Goal: Task Accomplishment & Management: Manage account settings

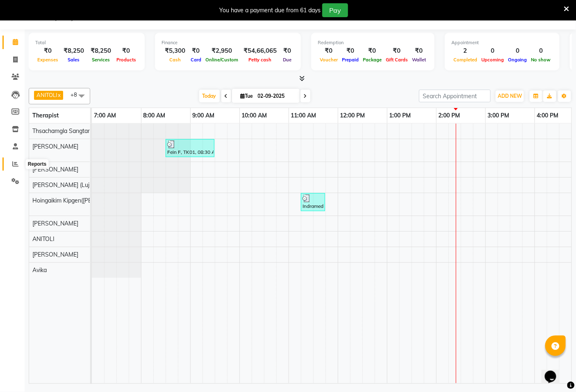
click at [10, 166] on span at bounding box center [15, 164] width 14 height 9
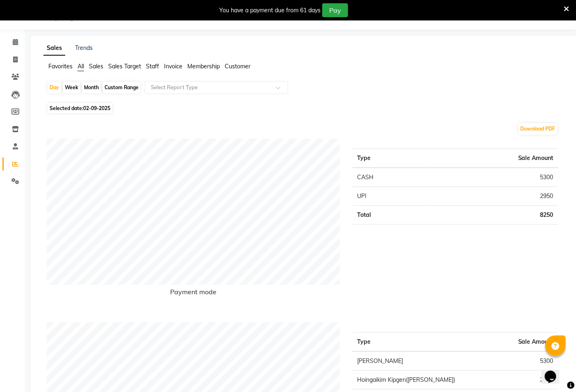
click at [150, 64] on span "Staff" at bounding box center [152, 66] width 13 height 7
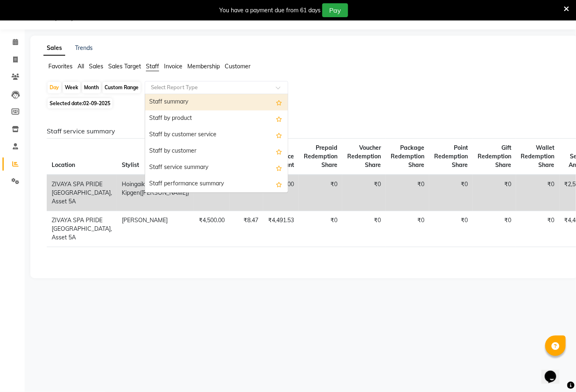
click at [161, 86] on input "text" at bounding box center [208, 88] width 118 height 8
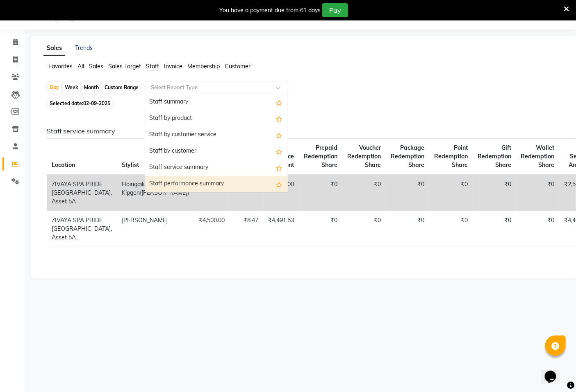
click at [202, 183] on div "Staff performance summary" at bounding box center [216, 184] width 143 height 16
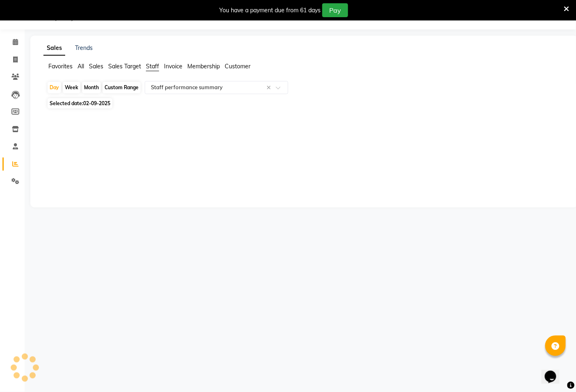
click at [92, 84] on div "Month" at bounding box center [91, 87] width 19 height 11
select select "9"
select select "2025"
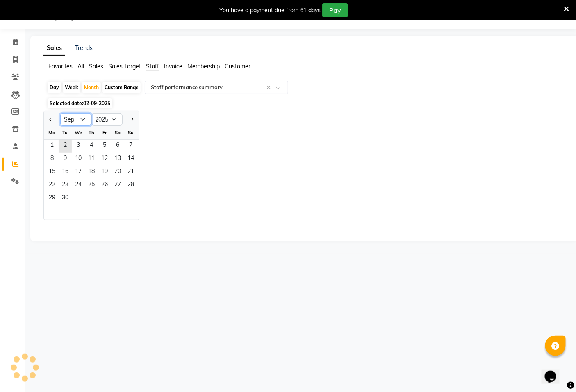
click at [79, 120] on select "Jan Feb Mar Apr May Jun [DATE] Aug Sep Oct Nov Dec" at bounding box center [75, 119] width 31 height 12
select select "8"
click at [60, 113] on select "Jan Feb Mar Apr May Jun [DATE] Aug Sep Oct Nov Dec" at bounding box center [75, 119] width 31 height 12
click at [99, 142] on span "1" at bounding box center [104, 146] width 13 height 13
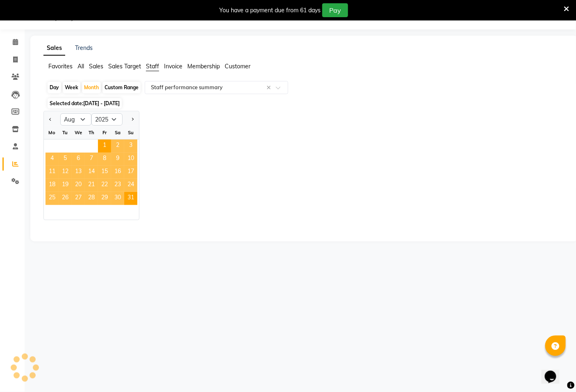
select select "filtered_report"
select select "csv"
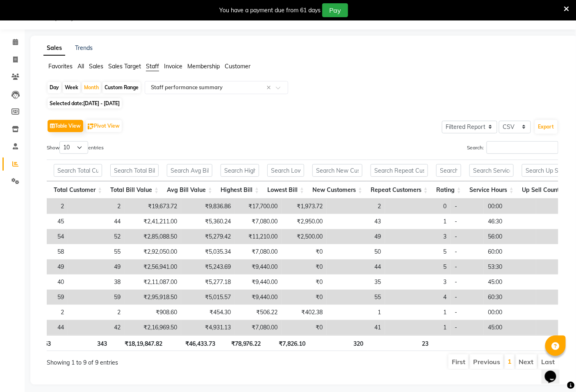
scroll to position [0, 157]
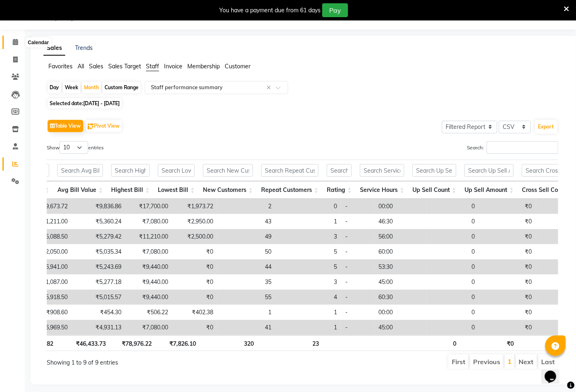
click at [15, 42] on icon at bounding box center [15, 42] width 5 height 6
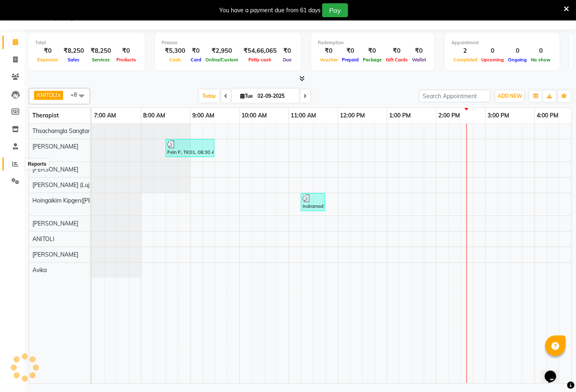
click at [16, 166] on icon at bounding box center [15, 164] width 6 height 6
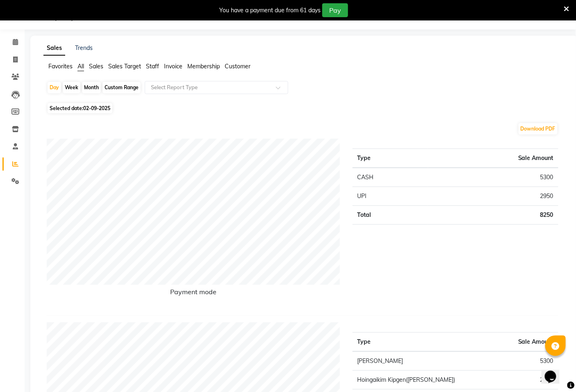
click at [94, 85] on div "Month" at bounding box center [91, 87] width 19 height 11
select select "9"
select select "2025"
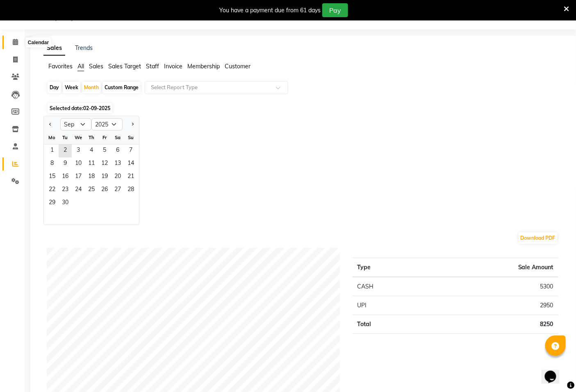
click at [14, 40] on icon at bounding box center [15, 42] width 5 height 6
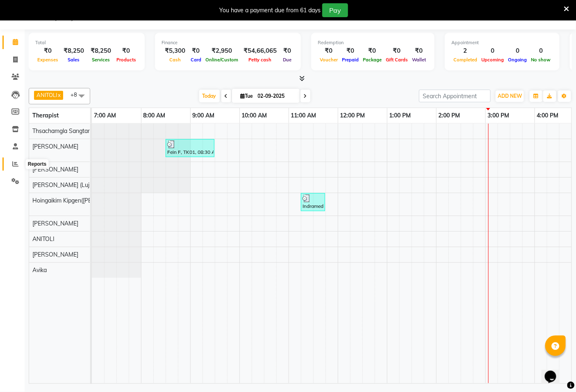
click at [14, 166] on icon at bounding box center [15, 164] width 6 height 6
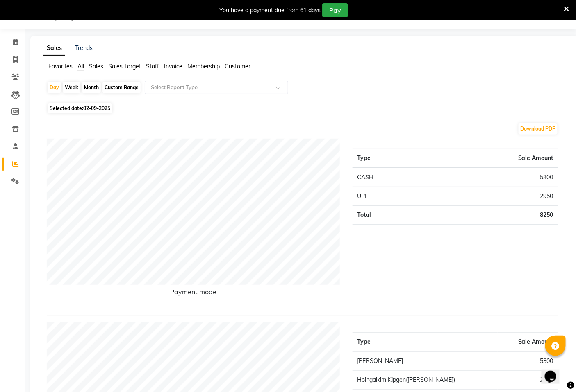
click at [93, 88] on div "Month" at bounding box center [91, 87] width 19 height 11
select select "9"
select select "2025"
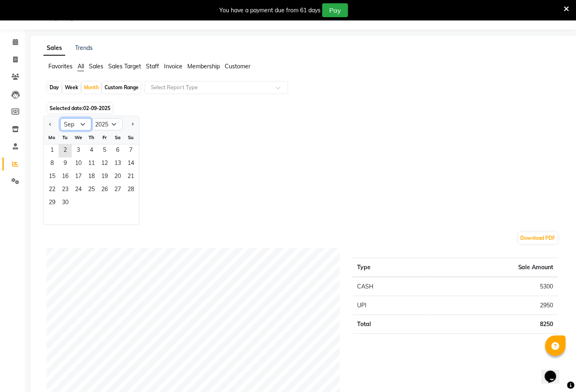
click at [81, 124] on select "Jan Feb Mar Apr May Jun [DATE] Aug Sep Oct Nov Dec" at bounding box center [75, 124] width 31 height 12
select select "8"
click at [60, 118] on select "Jan Feb Mar Apr May Jun [DATE] Aug Sep Oct Nov Dec" at bounding box center [75, 124] width 31 height 12
click at [131, 66] on span "Sales Target" at bounding box center [124, 66] width 33 height 7
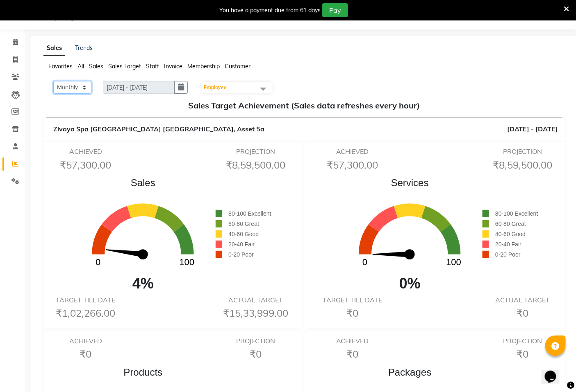
click at [86, 85] on select "Monthly Weekly" at bounding box center [72, 87] width 38 height 13
click at [85, 84] on select "Monthly Weekly" at bounding box center [72, 87] width 38 height 13
click at [184, 87] on icon "button" at bounding box center [181, 87] width 6 height 0
select select "9"
select select "2025"
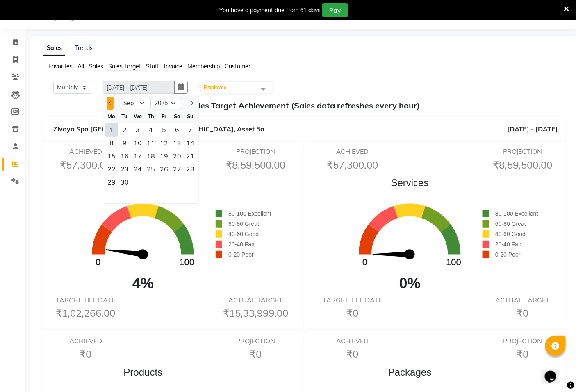
click at [110, 104] on span "Previous month" at bounding box center [110, 103] width 3 height 3
select select "8"
click at [165, 127] on div "1" at bounding box center [163, 129] width 13 height 13
type input "[DATE] - [DATE]"
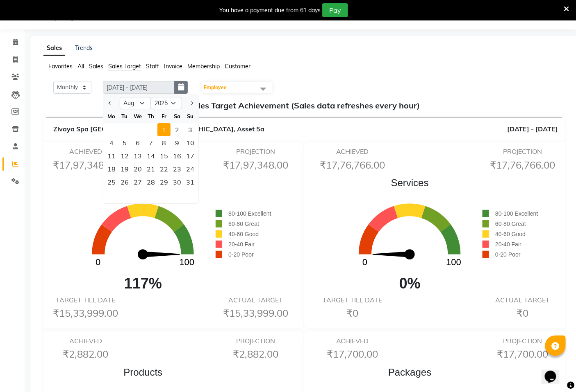
click at [182, 88] on button "button" at bounding box center [181, 87] width 14 height 13
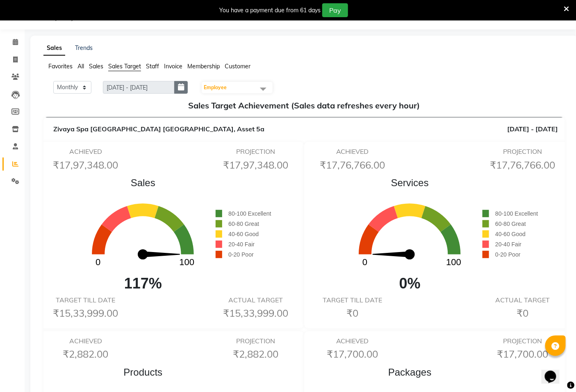
click at [185, 91] on button "button" at bounding box center [181, 87] width 14 height 13
select select "8"
select select "2025"
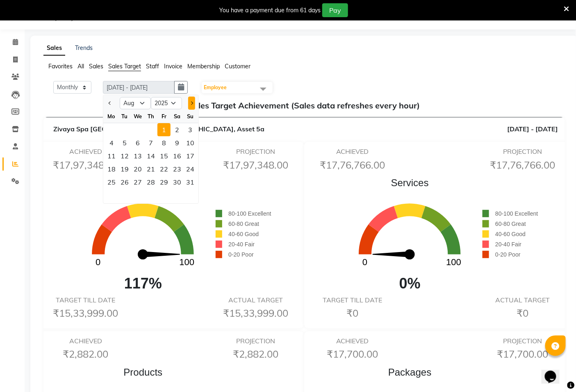
click at [190, 102] on span "Next month" at bounding box center [191, 103] width 3 height 3
select select "9"
click at [14, 43] on icon at bounding box center [15, 42] width 5 height 6
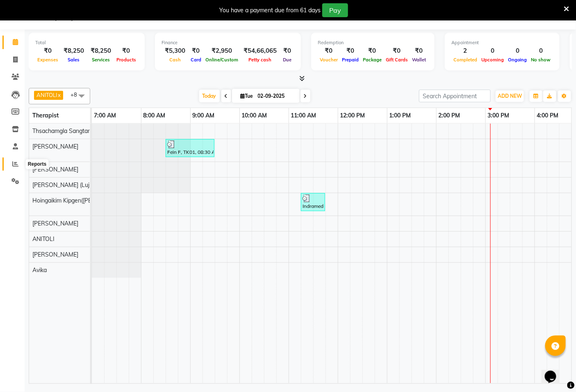
click at [14, 167] on icon at bounding box center [15, 164] width 6 height 6
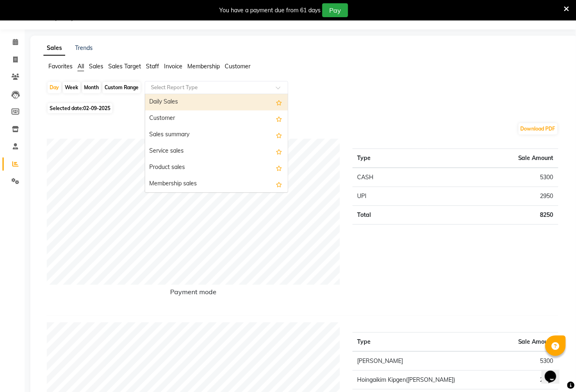
click at [174, 91] on input "text" at bounding box center [208, 88] width 118 height 8
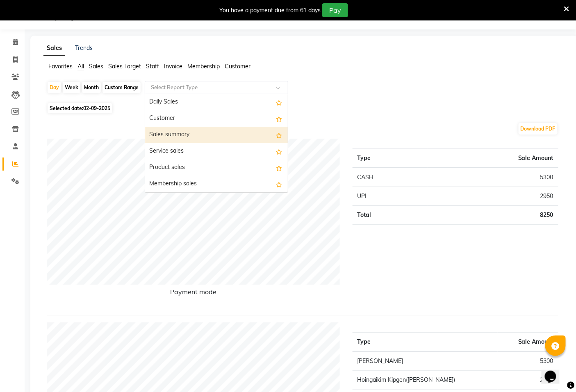
click at [93, 88] on div "Month" at bounding box center [91, 87] width 19 height 11
select select "9"
select select "2025"
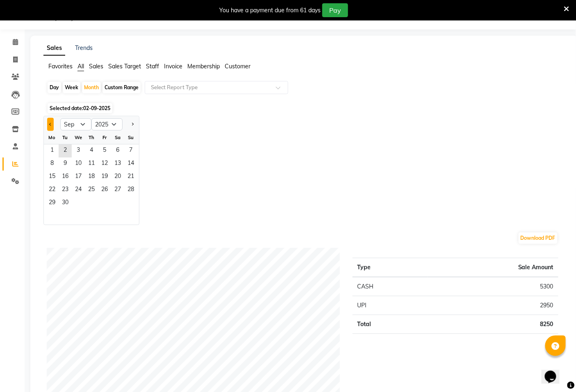
click at [49, 127] on button "Previous month" at bounding box center [50, 124] width 7 height 13
select select "8"
click at [103, 149] on span "1" at bounding box center [104, 151] width 13 height 13
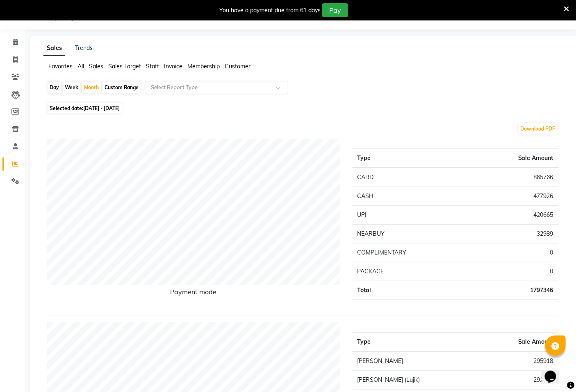
click at [171, 87] on input "text" at bounding box center [208, 88] width 118 height 8
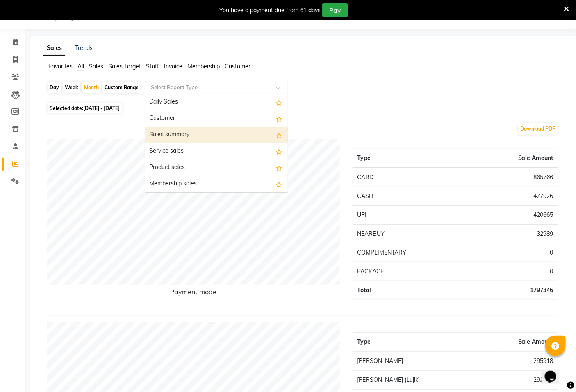
click at [154, 68] on span "Staff" at bounding box center [152, 66] width 13 height 7
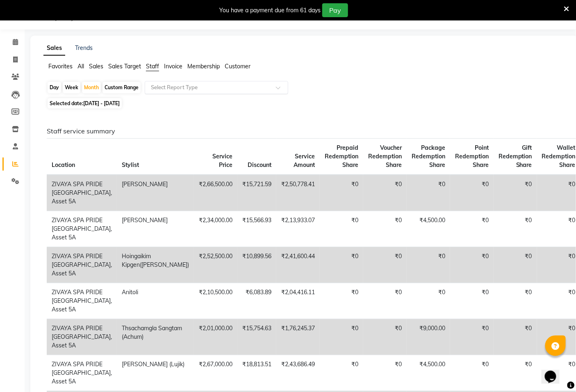
click at [173, 87] on input "text" at bounding box center [208, 88] width 118 height 8
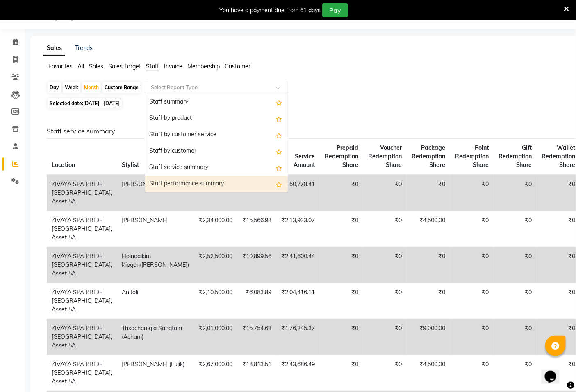
click at [194, 182] on div "Staff performance summary" at bounding box center [216, 184] width 143 height 16
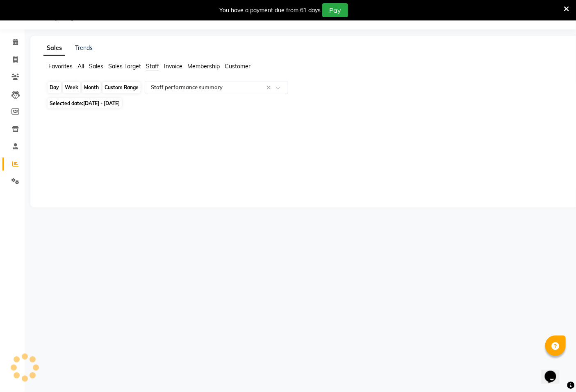
click at [93, 86] on div "Month" at bounding box center [91, 87] width 19 height 11
select select "8"
select select "2025"
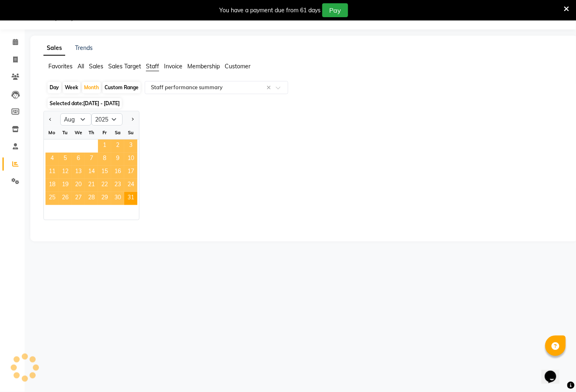
click at [102, 146] on span "1" at bounding box center [104, 146] width 13 height 13
select select "filtered_report"
select select "csv"
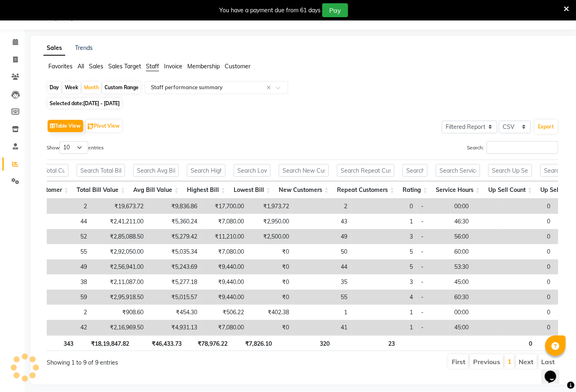
scroll to position [0, 112]
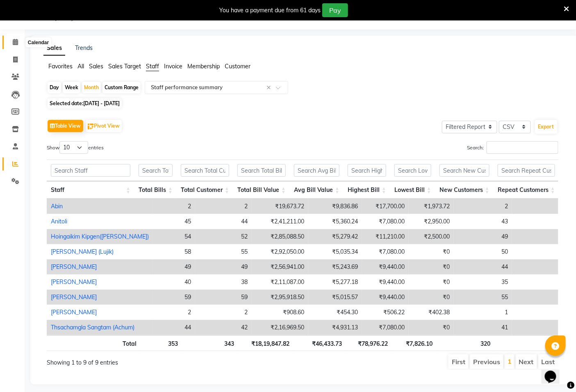
click at [15, 43] on icon at bounding box center [15, 42] width 5 height 6
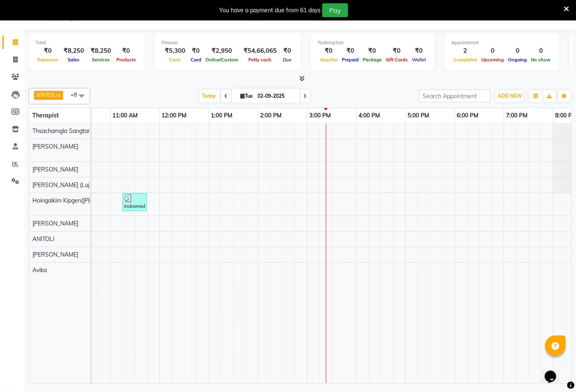
scroll to position [0, 136]
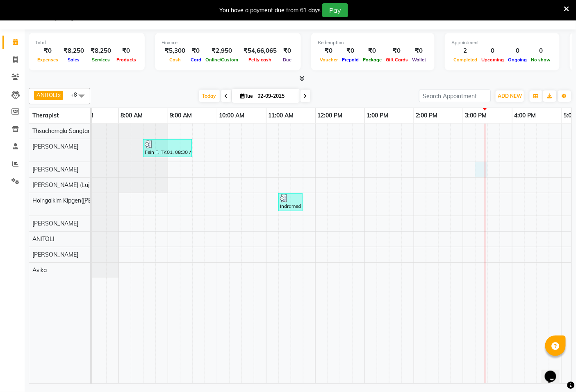
click at [481, 171] on div "Fein F, TK01, 08:30 AM-09:30 AM, Swedish De-Stress - 60 Mins Indramed B, TK02, …" at bounding box center [462, 254] width 787 height 260
select select "49491"
select select "tentative"
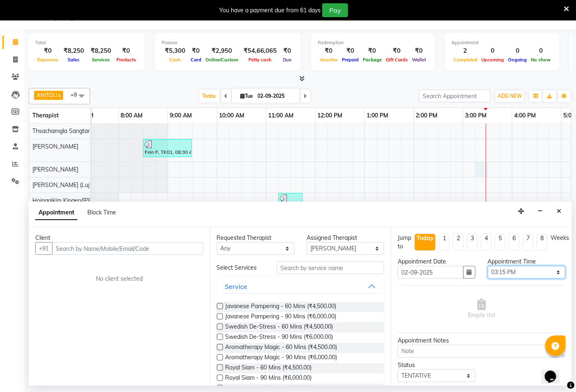
click at [552, 271] on select "Select 08:00 AM 08:15 AM 08:30 AM 08:45 AM 09:00 AM 09:15 AM 09:30 AM 09:45 AM …" at bounding box center [526, 272] width 77 height 13
select select "930"
click at [488, 266] on select "Select 08:00 AM 08:15 AM 08:30 AM 08:45 AM 09:00 AM 09:15 AM 09:30 AM 09:45 AM …" at bounding box center [526, 272] width 77 height 13
click at [191, 249] on input "text" at bounding box center [127, 249] width 151 height 13
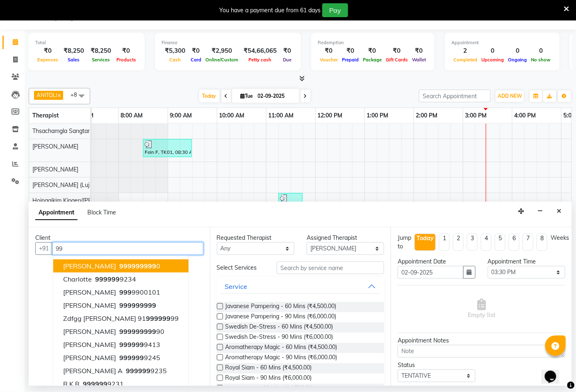
type input "9"
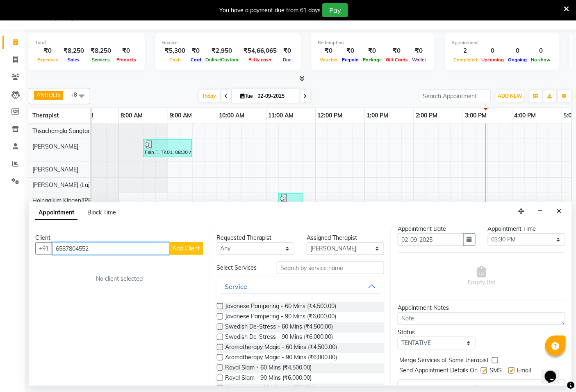
scroll to position [45, 0]
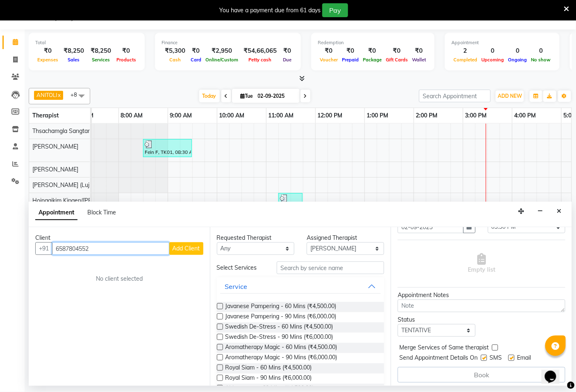
type input "6587804552"
click at [464, 333] on select "Select TENTATIVE CONFIRM CHECK-IN UPCOMING" at bounding box center [435, 330] width 77 height 13
select select "confirm booking"
click at [397, 324] on select "Select TENTATIVE CONFIRM CHECK-IN UPCOMING" at bounding box center [435, 330] width 77 height 13
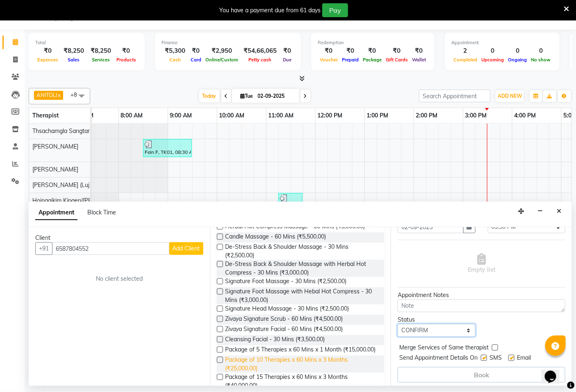
scroll to position [182, 0]
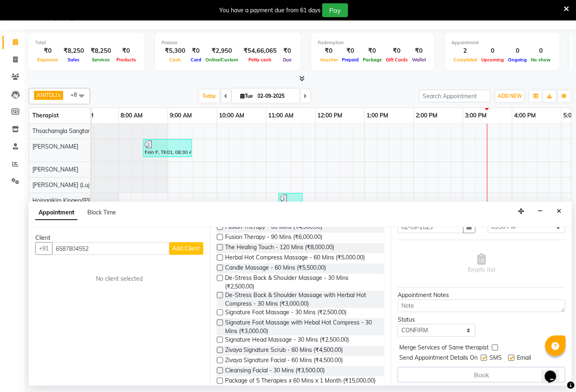
click at [220, 340] on label at bounding box center [220, 340] width 6 height 6
click at [220, 340] on input "checkbox" at bounding box center [219, 340] width 5 height 5
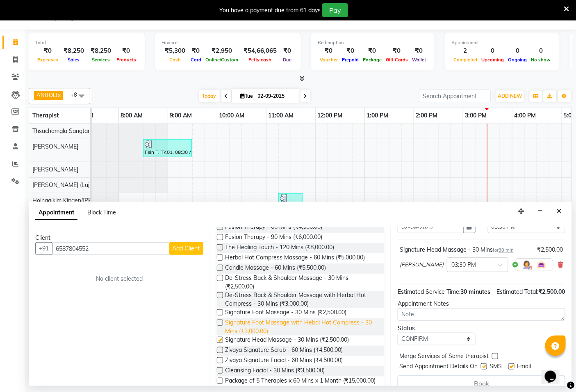
checkbox input "false"
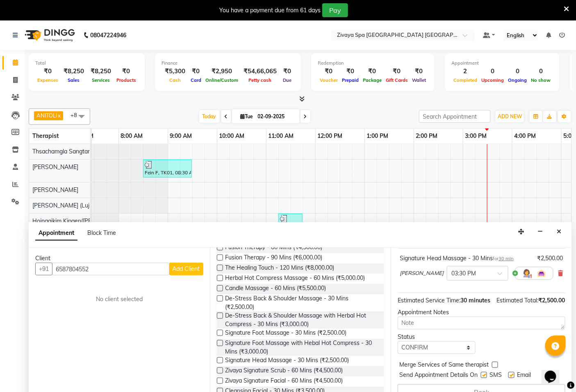
scroll to position [66, 0]
click at [189, 272] on span "Add Client" at bounding box center [185, 268] width 27 height 7
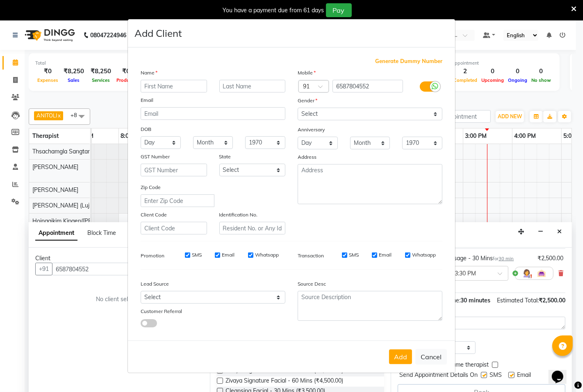
click at [186, 254] on input "SMS" at bounding box center [187, 255] width 5 height 5
checkbox input "false"
click at [219, 255] on input "Email" at bounding box center [217, 255] width 5 height 5
checkbox input "false"
click at [251, 253] on input "Whatsapp" at bounding box center [250, 255] width 5 height 5
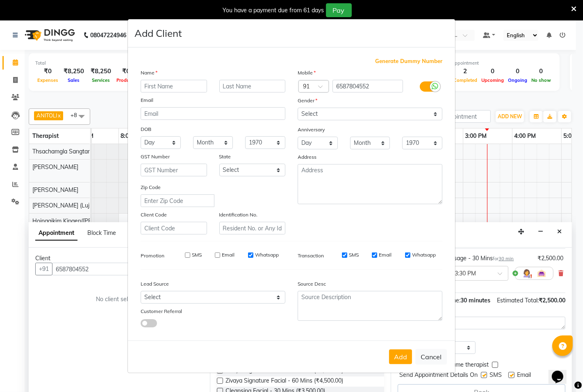
checkbox input "false"
click at [436, 116] on select "Select [DEMOGRAPHIC_DATA] [DEMOGRAPHIC_DATA] Other Prefer Not To Say" at bounding box center [369, 114] width 145 height 13
select select "[DEMOGRAPHIC_DATA]"
click at [297, 108] on select "Select [DEMOGRAPHIC_DATA] [DEMOGRAPHIC_DATA] Other Prefer Not To Say" at bounding box center [369, 114] width 145 height 13
click at [175, 85] on input "text" at bounding box center [174, 86] width 66 height 13
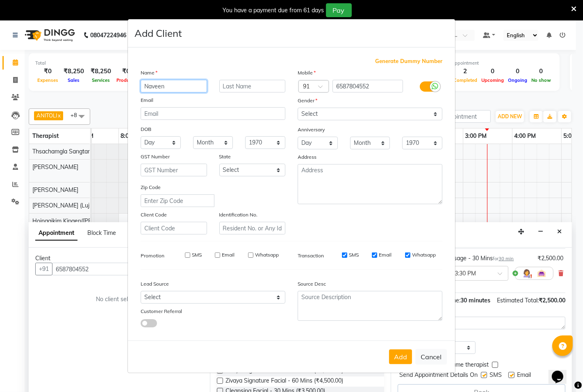
type input "Naveen"
click at [228, 87] on input "text" at bounding box center [252, 86] width 66 height 13
type input "."
click at [402, 358] on button "Add" at bounding box center [400, 357] width 23 height 15
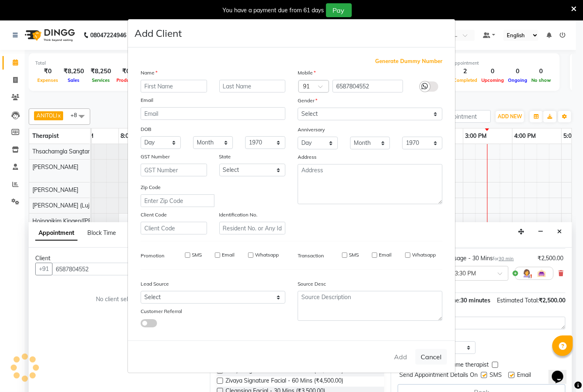
select select
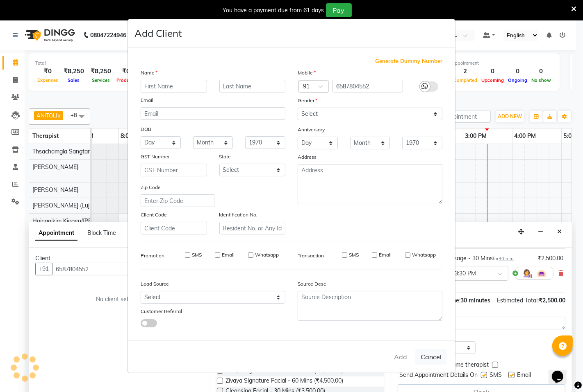
select select
checkbox input "false"
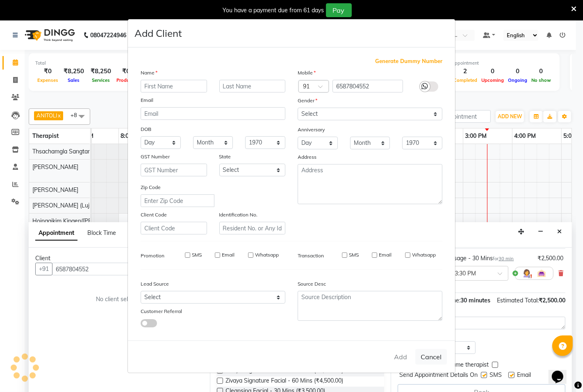
checkbox input "false"
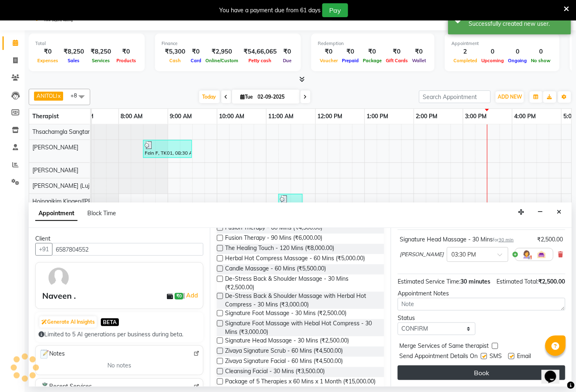
scroll to position [20, 0]
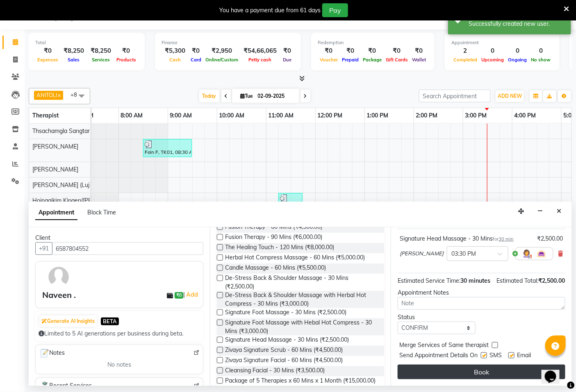
click at [498, 374] on button "Book" at bounding box center [481, 372] width 168 height 15
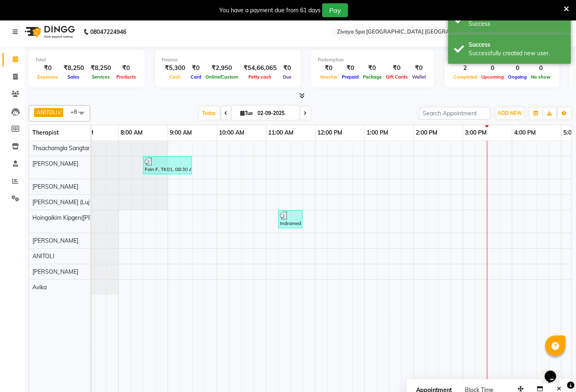
scroll to position [0, 0]
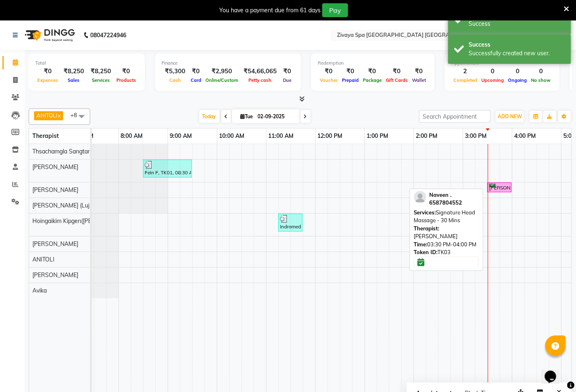
click at [495, 188] on div "[PERSON_NAME] ., TK03, 03:30 PM-04:00 PM, Signature Head Massage - 30 Mins" at bounding box center [499, 188] width 23 height 8
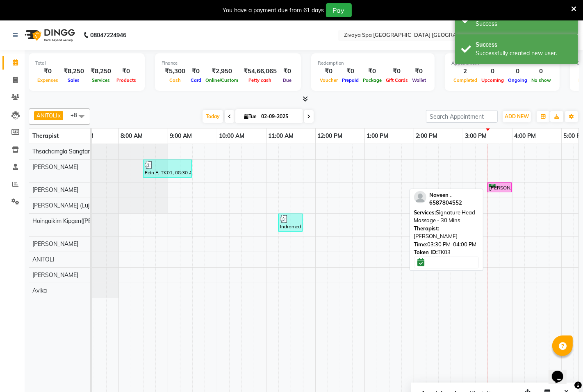
select select "6"
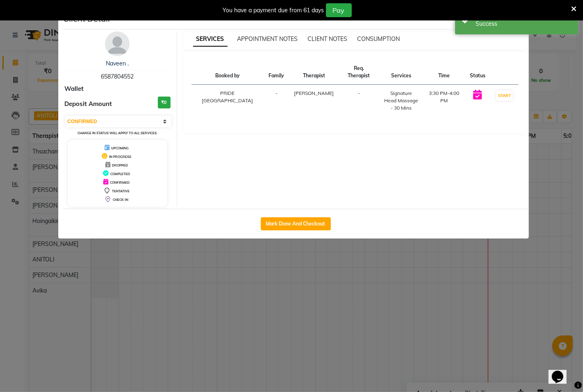
click at [446, 280] on ngb-modal-window "Client Detail [PERSON_NAME] . 6587804552 Wallet Deposit Amount ₹0 Select IN SER…" at bounding box center [291, 196] width 583 height 392
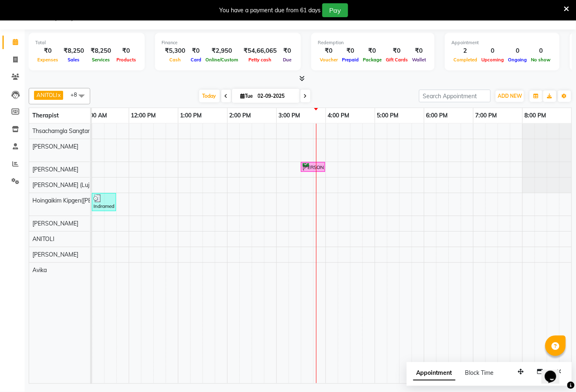
scroll to position [0, 242]
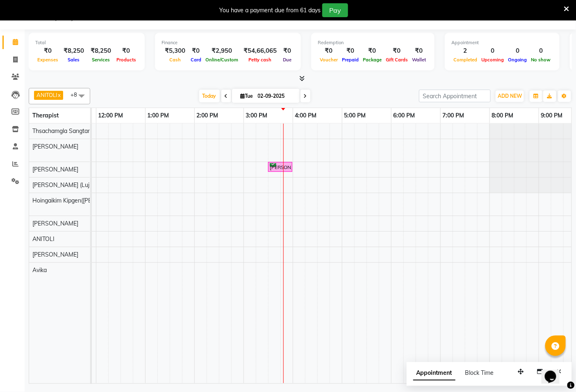
click at [284, 179] on div "Fein F, TK01, 08:30 AM-09:30 AM, Swedish De-Stress - 60 Mins Naveen ., TK03, 03…" at bounding box center [243, 254] width 787 height 260
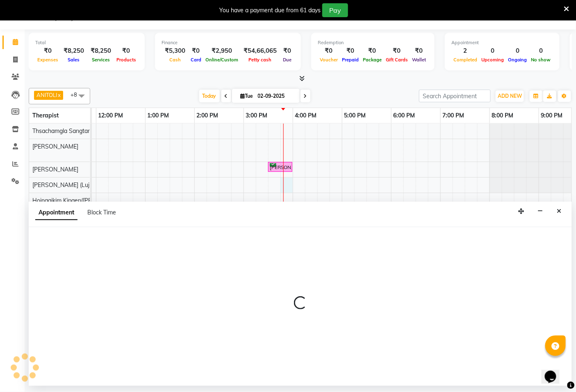
select select "49493"
select select "945"
select select "tentative"
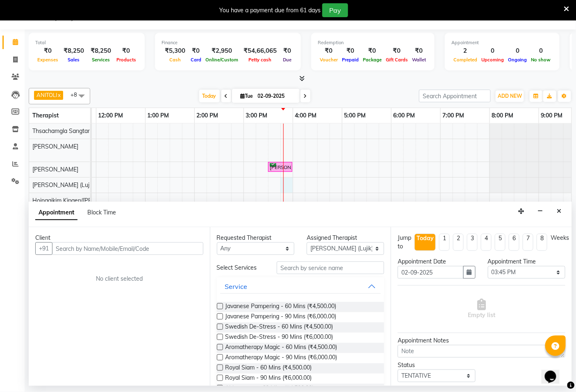
click at [70, 249] on input "text" at bounding box center [127, 249] width 151 height 13
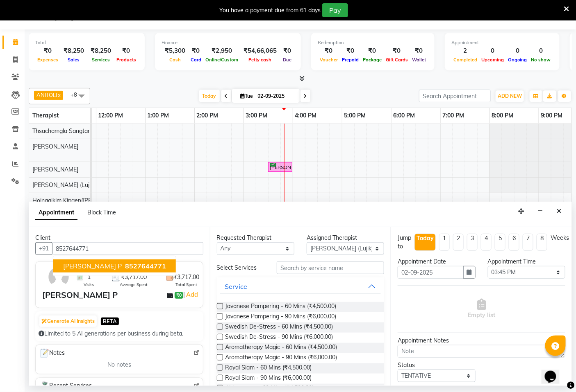
click at [125, 268] on span "8527644771" at bounding box center [145, 266] width 41 height 8
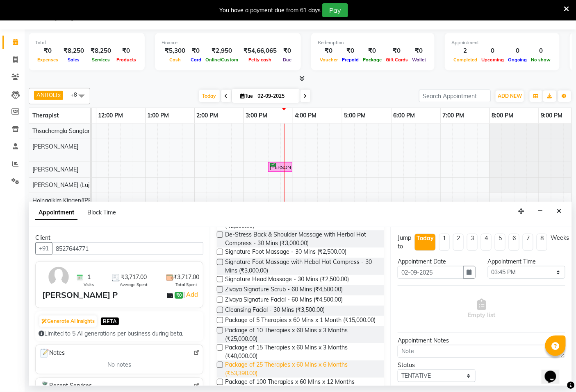
scroll to position [281, 0]
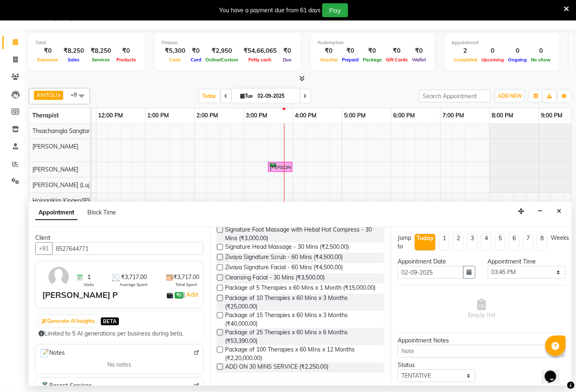
type input "8527644771"
click at [220, 265] on label at bounding box center [220, 268] width 6 height 6
click at [220, 266] on input "checkbox" at bounding box center [219, 268] width 5 height 5
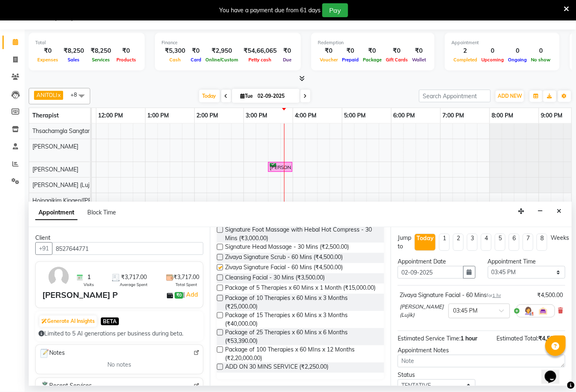
checkbox input "false"
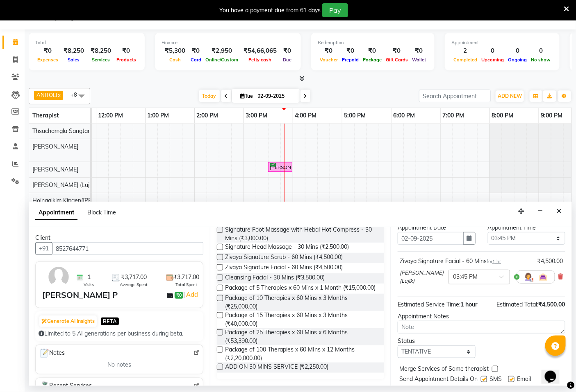
scroll to position [58, 0]
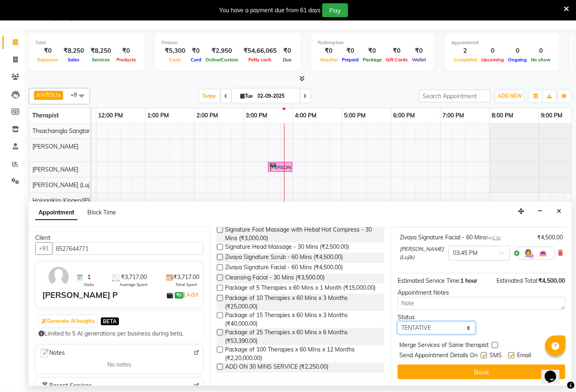
click at [419, 327] on select "Select TENTATIVE CONFIRM CHECK-IN UPCOMING" at bounding box center [435, 328] width 77 height 13
select select "confirm booking"
click at [397, 322] on select "Select TENTATIVE CONFIRM CHECK-IN UPCOMING" at bounding box center [435, 328] width 77 height 13
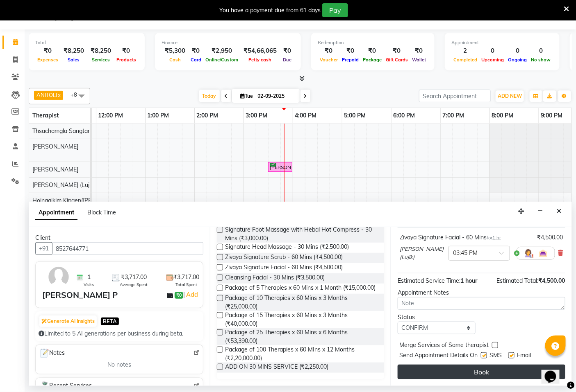
click at [480, 370] on button "Book" at bounding box center [481, 372] width 168 height 15
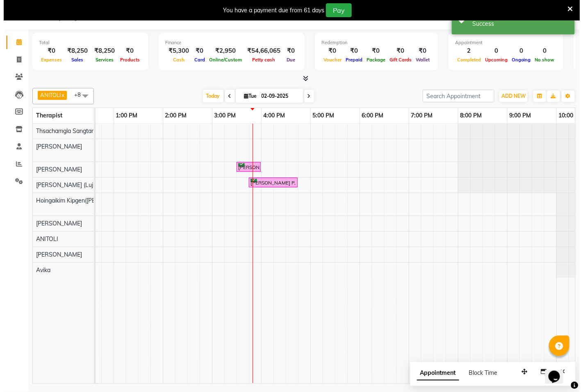
scroll to position [0, 281]
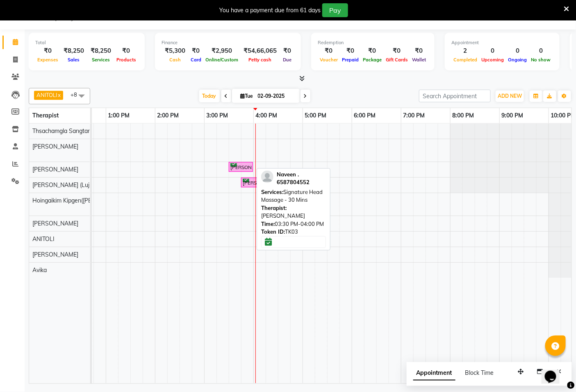
click at [239, 167] on div "[PERSON_NAME] ., TK03, 03:30 PM-04:00 PM, Signature Head Massage - 30 Mins" at bounding box center [240, 167] width 23 height 8
select select "6"
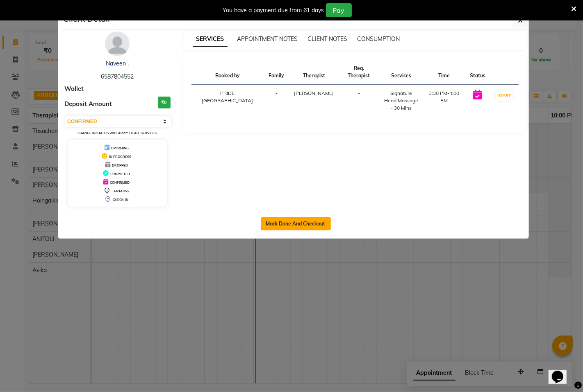
click at [301, 224] on button "Mark Done And Checkout" at bounding box center [296, 224] width 70 height 13
select select "service"
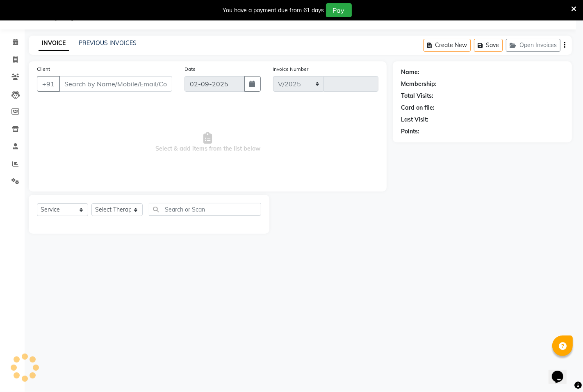
select select "6501"
type input "1460"
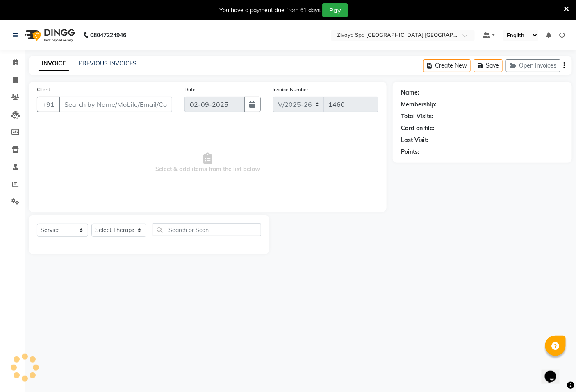
type input "6587804552"
select select "49491"
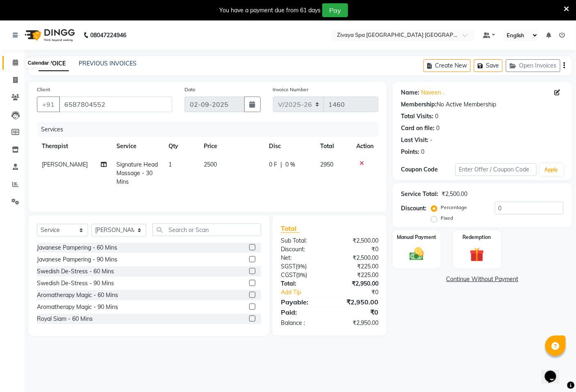
click at [19, 62] on span at bounding box center [15, 62] width 14 height 9
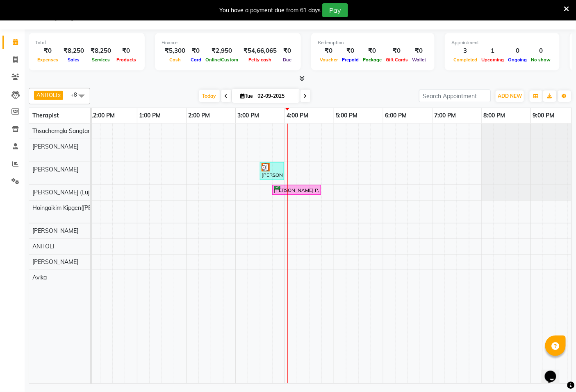
scroll to position [0, 279]
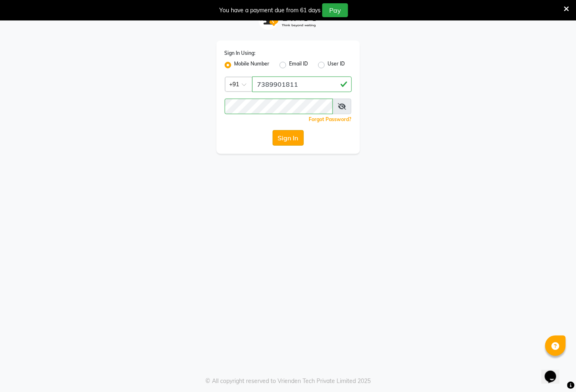
click at [290, 138] on button "Sign In" at bounding box center [287, 138] width 31 height 16
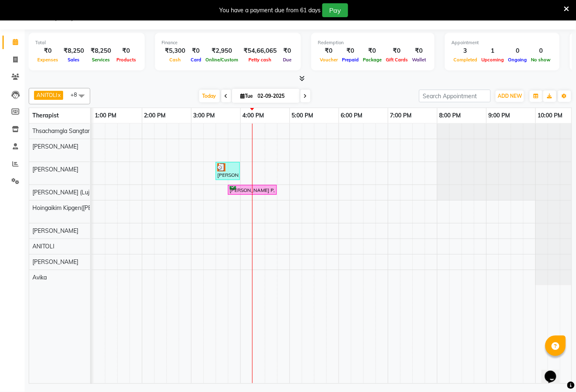
scroll to position [0, 297]
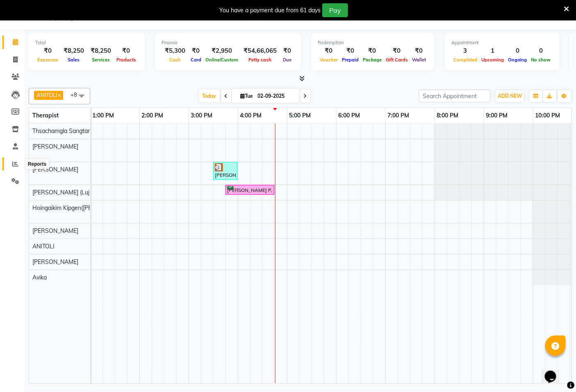
click at [13, 166] on icon at bounding box center [15, 164] width 6 height 6
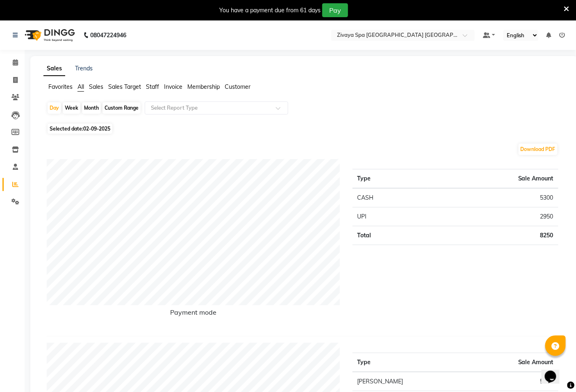
click at [132, 88] on span "Sales Target" at bounding box center [124, 86] width 33 height 7
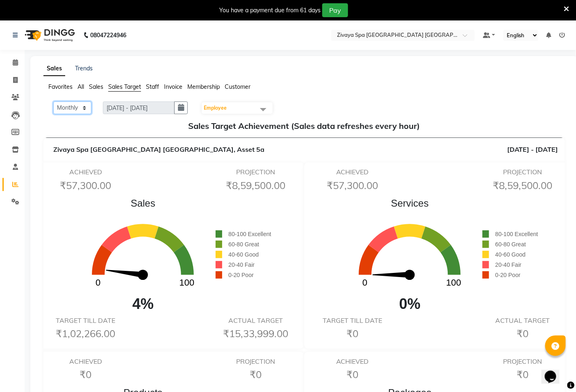
click at [81, 108] on select "Monthly Weekly" at bounding box center [72, 108] width 38 height 13
click at [116, 131] on h5 "Sales Target Achievement (Sales data refreshes every hour)" at bounding box center [304, 126] width 508 height 10
click at [19, 65] on span at bounding box center [15, 62] width 14 height 9
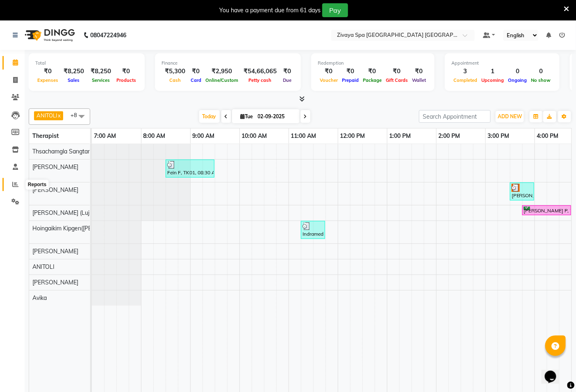
click at [16, 186] on icon at bounding box center [15, 184] width 6 height 6
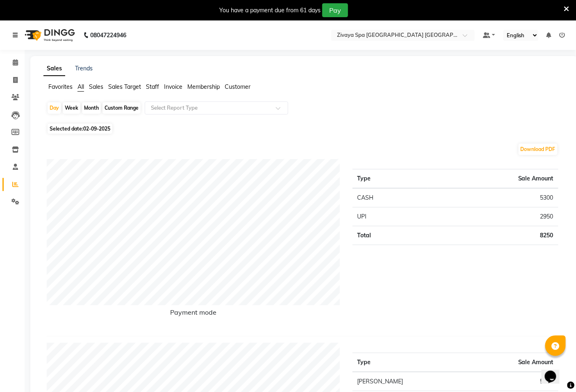
click at [15, 36] on icon at bounding box center [15, 35] width 5 height 6
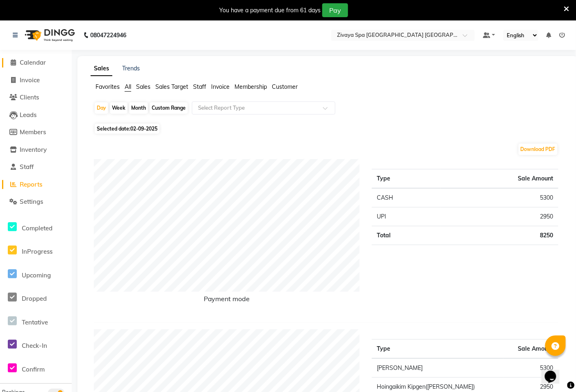
click at [11, 66] on icon at bounding box center [13, 62] width 5 height 6
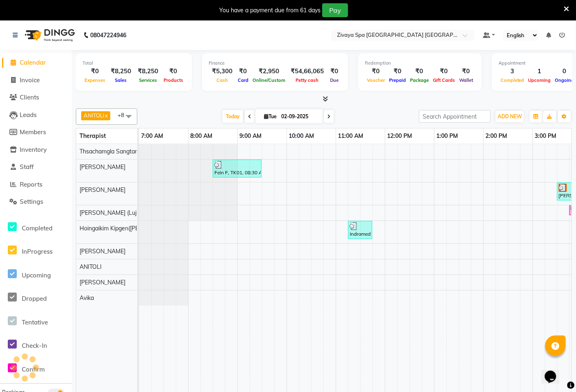
scroll to position [0, 354]
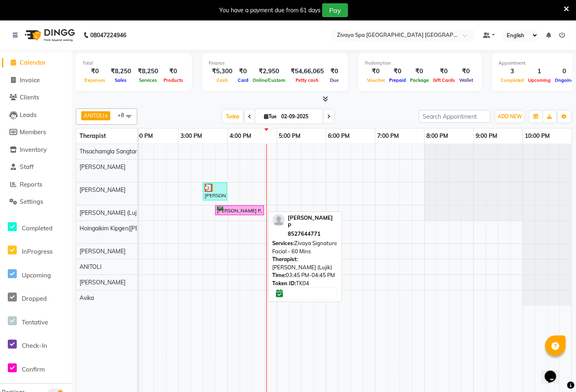
click at [223, 212] on div "[PERSON_NAME] P, TK04, 03:45 PM-04:45 PM, Zivaya Signature Facial - 60 Mins" at bounding box center [239, 211] width 47 height 8
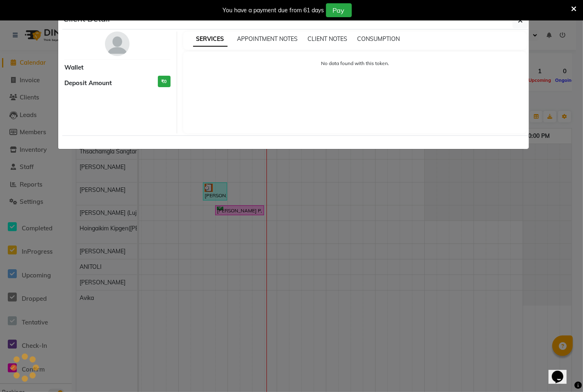
select select "6"
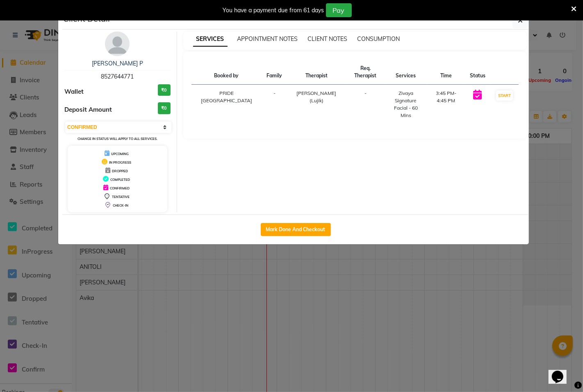
click at [225, 298] on ngb-modal-window "Client Detail [PERSON_NAME] P 8527644771 Wallet ₹0 Deposit Amount ₹0 Select IN …" at bounding box center [291, 196] width 583 height 392
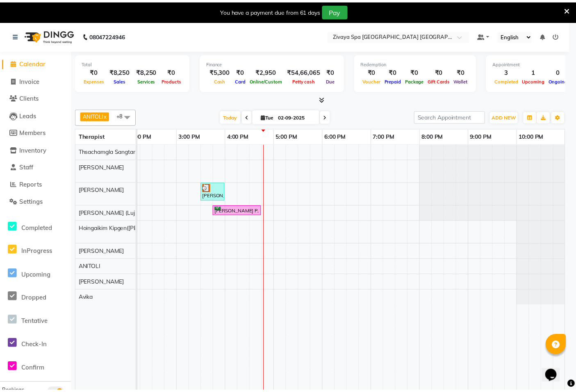
scroll to position [0, 347]
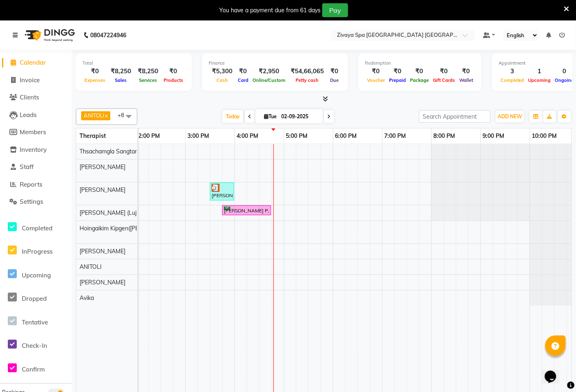
click at [13, 34] on icon at bounding box center [15, 35] width 5 height 6
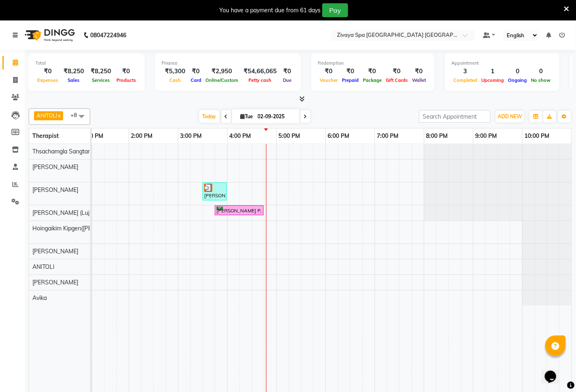
scroll to position [0, 307]
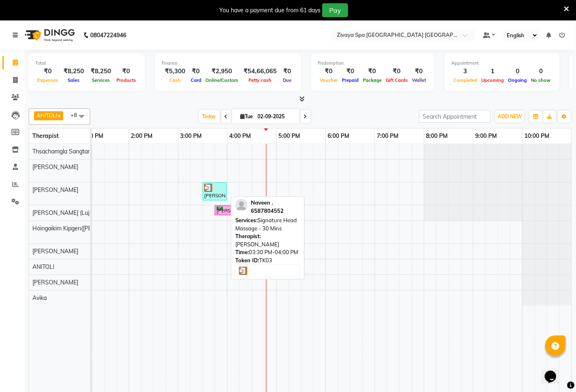
click at [218, 186] on div at bounding box center [214, 188] width 21 height 8
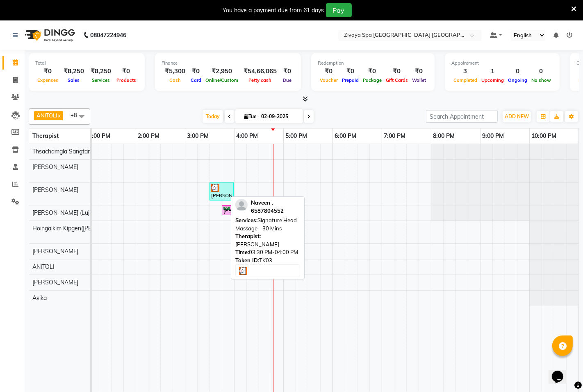
select select "3"
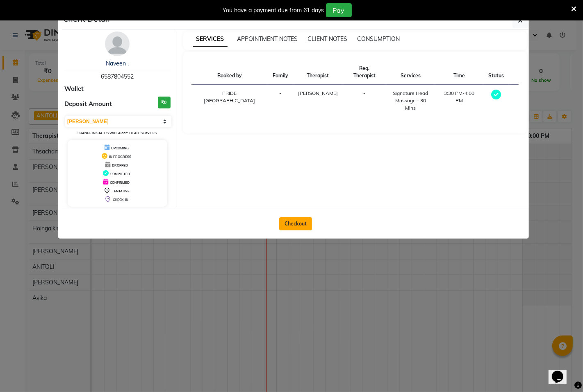
click at [300, 223] on button "Checkout" at bounding box center [295, 224] width 33 height 13
select select "service"
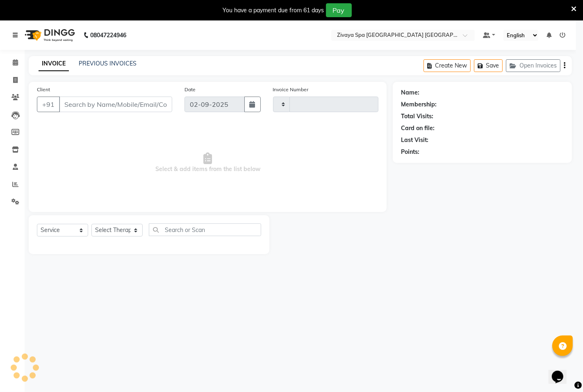
type input "1460"
select select "6501"
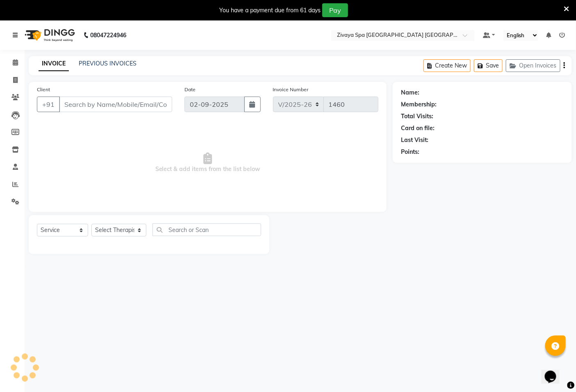
type input "6587804552"
select select "49491"
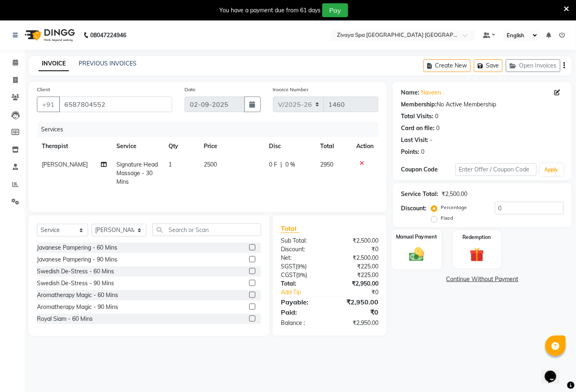
click at [421, 260] on img at bounding box center [416, 254] width 25 height 17
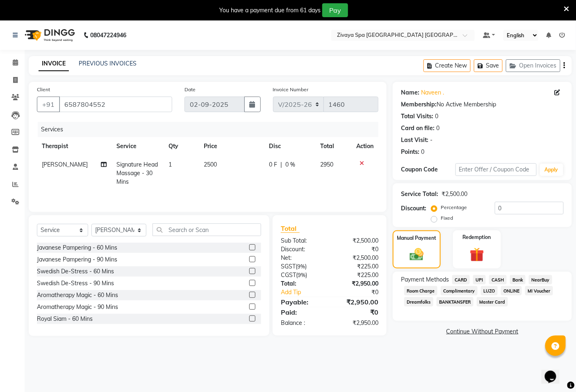
click at [461, 282] on span "CARD" at bounding box center [461, 279] width 18 height 9
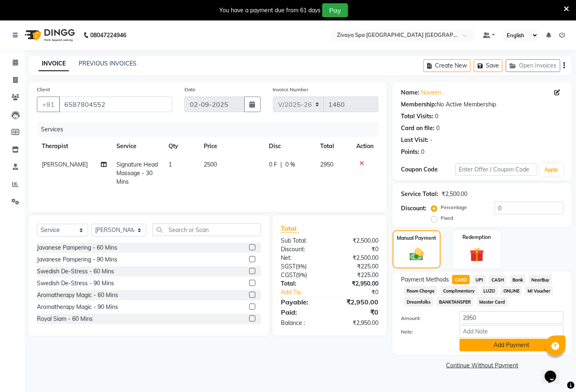
click at [481, 348] on button "Add Payment" at bounding box center [511, 345] width 104 height 13
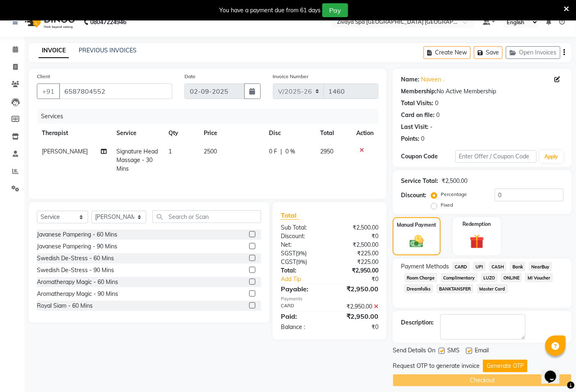
scroll to position [20, 0]
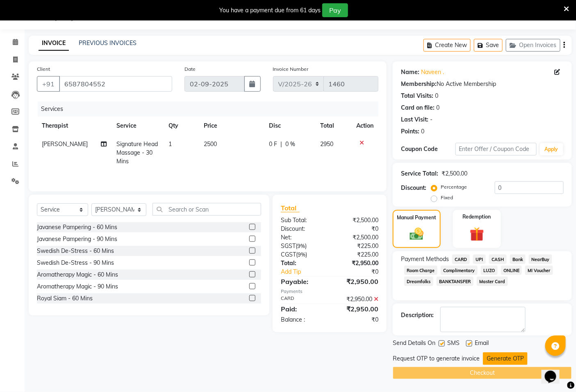
click at [496, 353] on button "Generate OTP" at bounding box center [505, 359] width 45 height 13
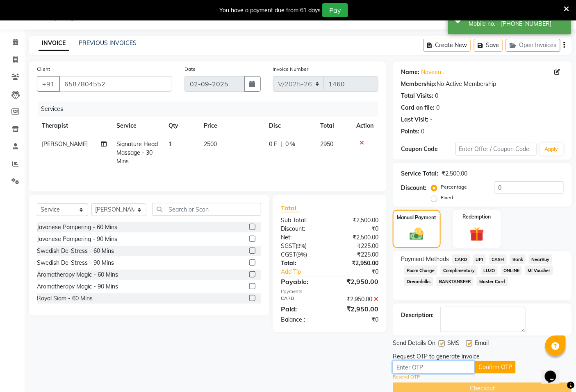
click at [431, 371] on input "text" at bounding box center [433, 367] width 82 height 13
type input "8501"
click at [500, 369] on button "Confirm OTP" at bounding box center [494, 367] width 41 height 13
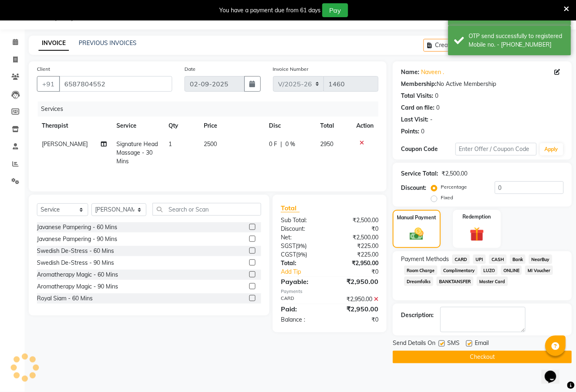
click at [488, 359] on button "Checkout" at bounding box center [481, 357] width 179 height 13
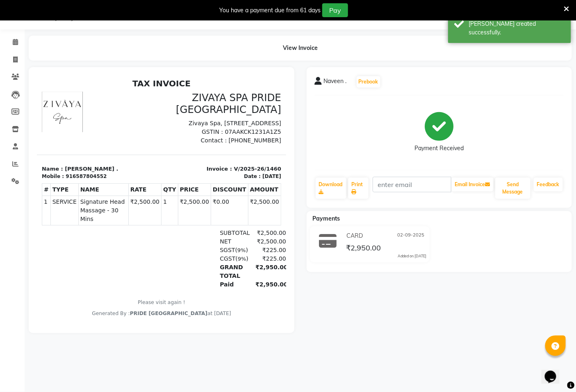
select select "service"
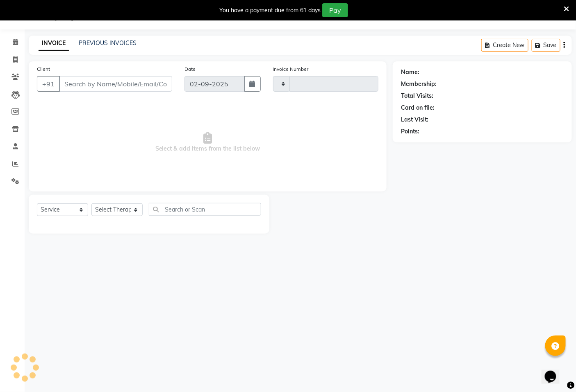
type input "1461"
select select "6501"
type input "6587804552"
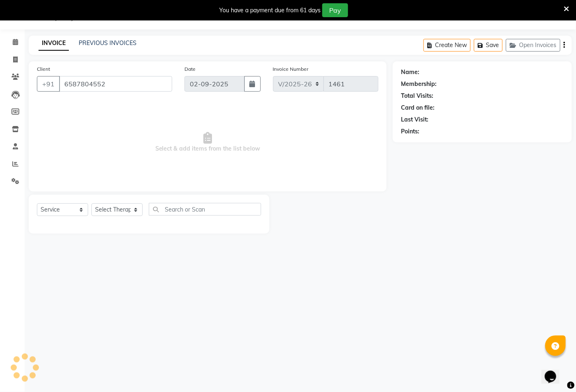
select select "49491"
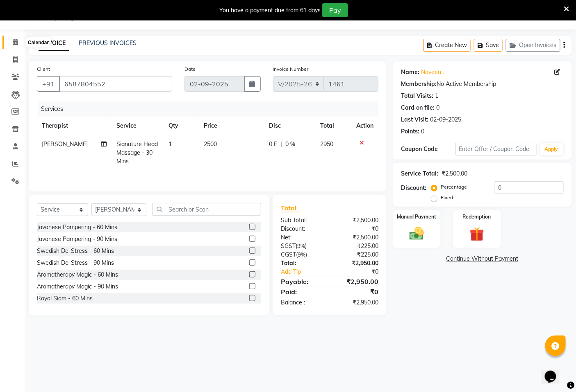
click at [14, 38] on span at bounding box center [15, 42] width 14 height 9
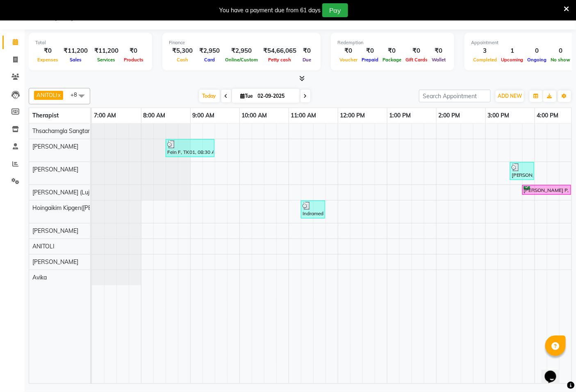
click at [225, 96] on icon at bounding box center [226, 96] width 3 height 5
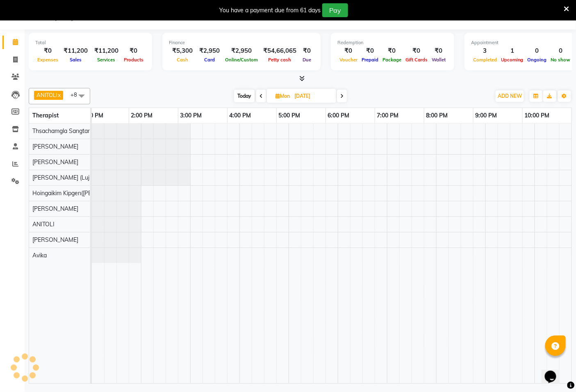
scroll to position [0, 307]
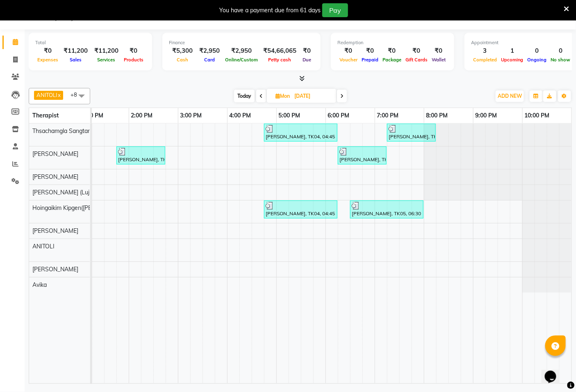
click at [260, 94] on icon at bounding box center [260, 96] width 3 height 5
type input "[DATE]"
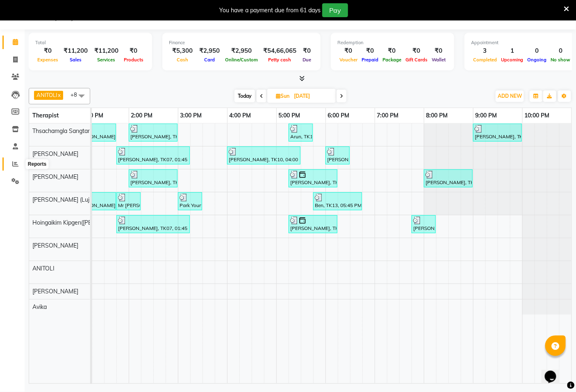
click at [11, 161] on span at bounding box center [15, 164] width 14 height 9
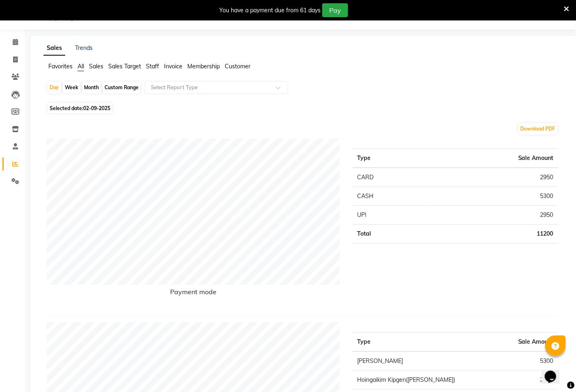
click at [96, 86] on div "Month" at bounding box center [91, 87] width 19 height 11
select select "9"
select select "2025"
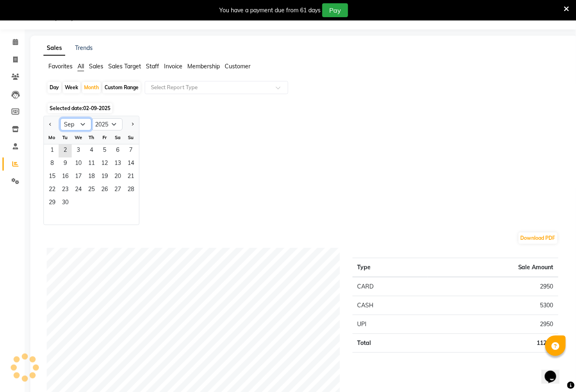
click at [84, 124] on select "Jan Feb Mar Apr May Jun [DATE] Aug Sep Oct Nov Dec" at bounding box center [75, 124] width 31 height 12
select select "8"
click at [60, 118] on select "Jan Feb Mar Apr May Jun [DATE] Aug Sep Oct Nov Dec" at bounding box center [75, 124] width 31 height 12
click at [83, 123] on select "Jan Feb Mar Apr May Jun [DATE] Aug Sep Oct Nov Dec" at bounding box center [75, 124] width 31 height 12
click at [60, 118] on select "Jan Feb Mar Apr May Jun [DATE] Aug Sep Oct Nov Dec" at bounding box center [75, 124] width 31 height 12
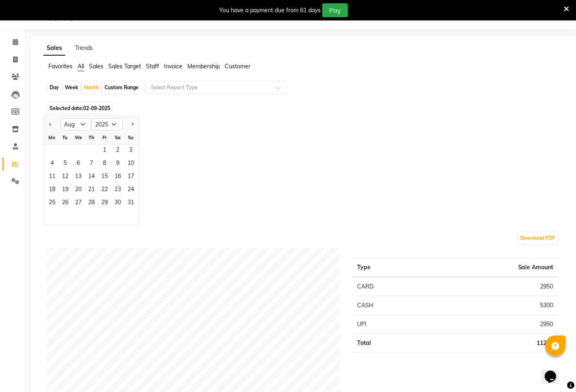
click at [135, 70] on li "Sales Target" at bounding box center [124, 66] width 33 height 9
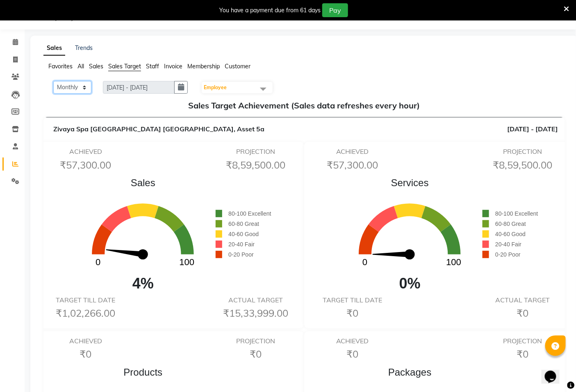
click at [84, 86] on select "Monthly Weekly" at bounding box center [72, 87] width 38 height 13
click at [83, 88] on select "Monthly Weekly" at bounding box center [72, 87] width 38 height 13
click at [53, 81] on select "Monthly Weekly" at bounding box center [72, 87] width 38 height 13
click at [86, 87] on select "Monthly Weekly" at bounding box center [72, 87] width 38 height 13
drag, startPoint x: 85, startPoint y: 87, endPoint x: 61, endPoint y: 104, distance: 30.2
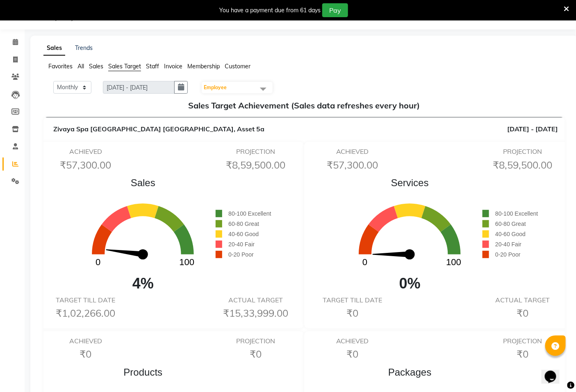
click at [61, 104] on h5 "Sales Target Achievement (Sales data refreshes every hour)" at bounding box center [304, 106] width 508 height 10
click at [81, 87] on select "Monthly Weekly" at bounding box center [72, 87] width 38 height 13
click at [45, 177] on div "Sales 0 100 4% 80-100 Excellent 60-80 Great 40-60 Good 20-40 Fair 0-20 Poor" at bounding box center [170, 235] width 259 height 119
drag, startPoint x: 183, startPoint y: 89, endPoint x: 170, endPoint y: 113, distance: 27.5
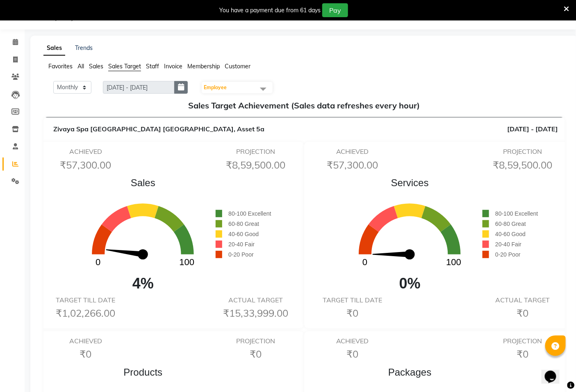
click at [185, 91] on button "button" at bounding box center [181, 87] width 14 height 13
select select "9"
select select "2025"
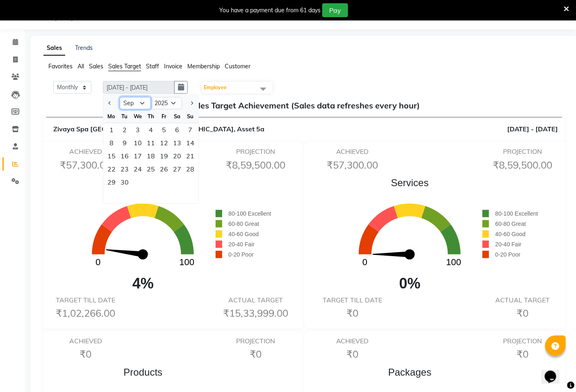
click at [144, 105] on select "Jan Feb Mar Apr May Jun [DATE] Aug Sep Oct Nov Dec" at bounding box center [135, 103] width 31 height 12
select select "8"
click at [120, 97] on select "Jan Feb Mar Apr May Jun [DATE] Aug Sep Oct Nov Dec" at bounding box center [135, 103] width 31 height 12
click at [163, 129] on div "1" at bounding box center [163, 129] width 13 height 13
type input "[DATE] - [DATE]"
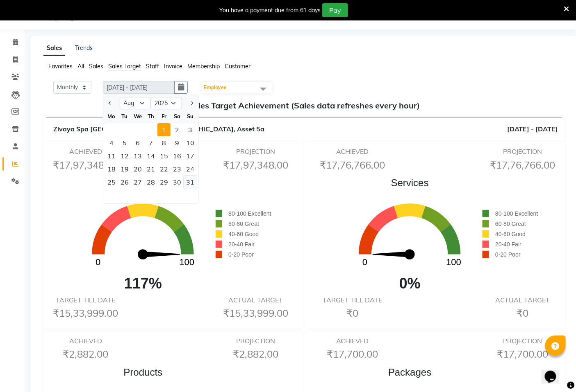
click at [190, 182] on div "31" at bounding box center [190, 182] width 13 height 13
click at [164, 129] on div "1" at bounding box center [163, 129] width 13 height 13
click at [192, 181] on div "31" at bounding box center [190, 182] width 13 height 13
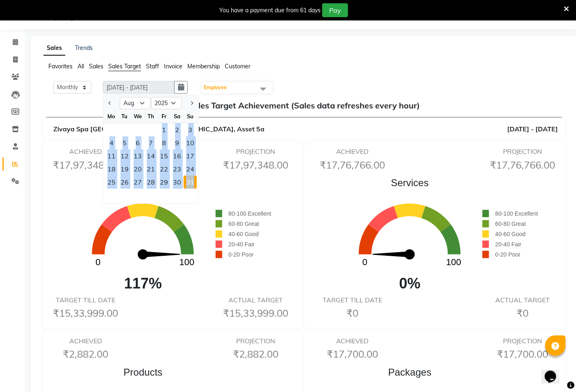
drag, startPoint x: 163, startPoint y: 128, endPoint x: 193, endPoint y: 179, distance: 59.2
click at [195, 179] on ngb-datepicker-month "Mo Tu We Th Fr Sa Su 1 2 3 4 5 6 7 8 9 10 11 12 13 14 15 16 17 18 19 20 21 22 2…" at bounding box center [150, 157] width 95 height 94
click at [196, 183] on div "31" at bounding box center [190, 182] width 13 height 13
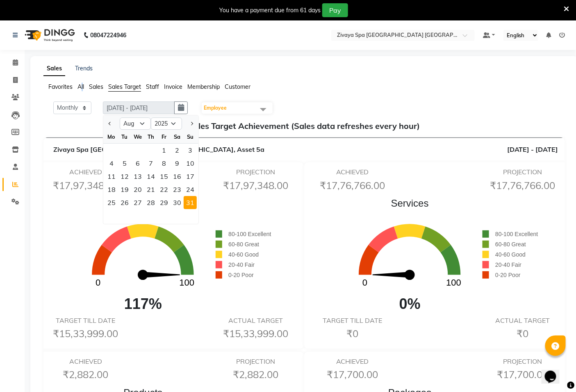
click at [83, 88] on span "All" at bounding box center [80, 86] width 7 height 7
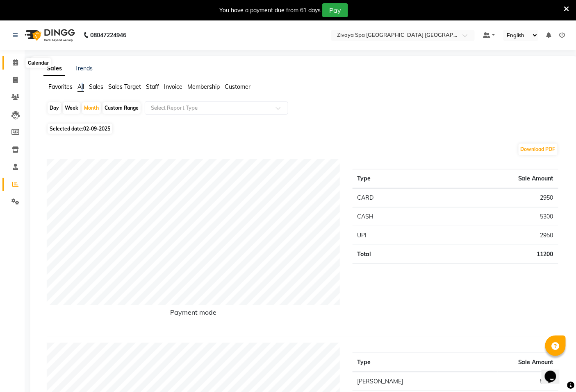
click at [11, 62] on span at bounding box center [15, 62] width 14 height 9
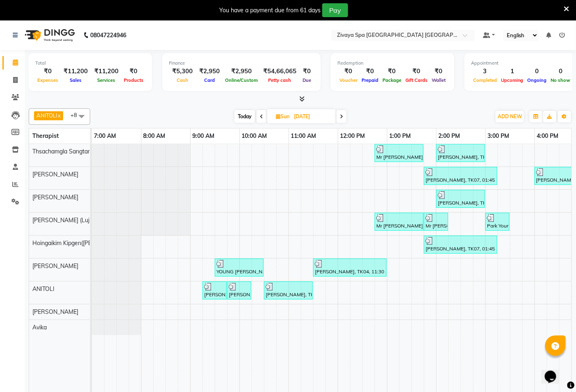
click at [342, 115] on icon at bounding box center [341, 116] width 3 height 5
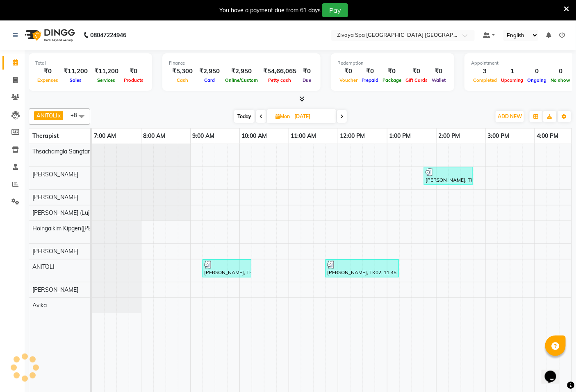
scroll to position [0, 307]
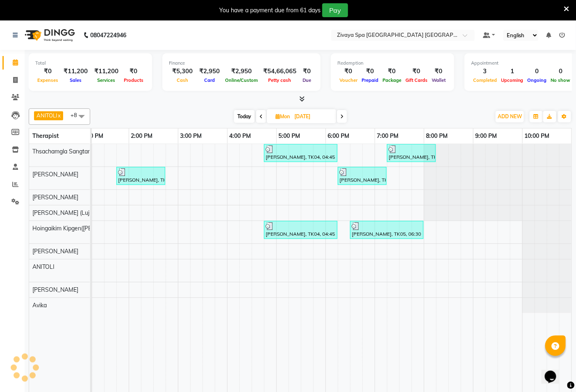
click at [342, 115] on icon at bounding box center [341, 116] width 3 height 5
type input "02-09-2025"
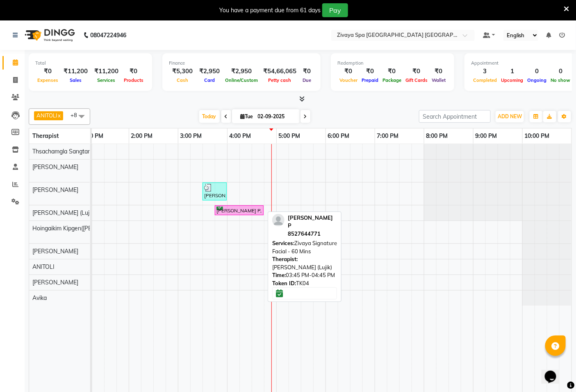
click at [235, 210] on div "[PERSON_NAME] P, TK04, 03:45 PM-04:45 PM, Zivaya Signature Facial - 60 Mins" at bounding box center [239, 211] width 47 height 8
select select "6"
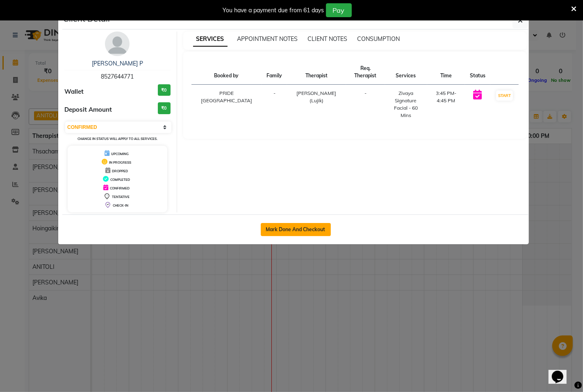
click at [281, 225] on button "Mark Done And Checkout" at bounding box center [296, 229] width 70 height 13
select select "6501"
select select "service"
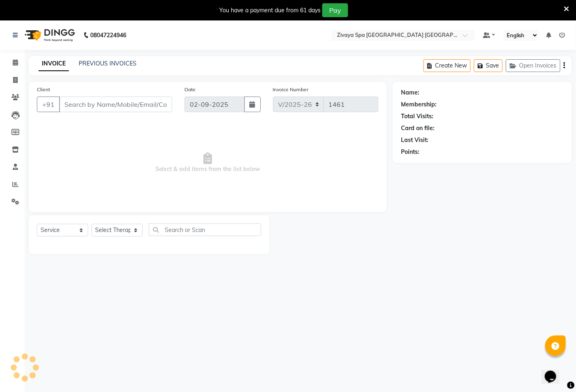
type input "8527644771"
select select "49493"
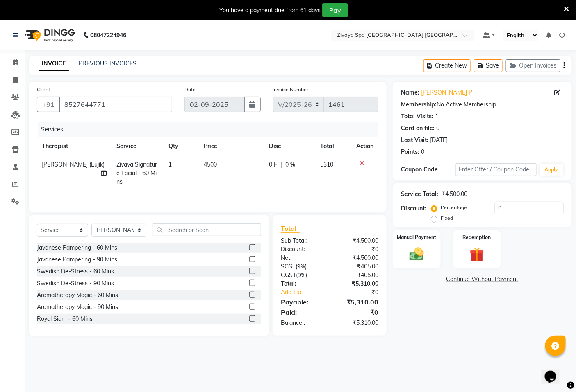
click at [440, 218] on label "Fixed" at bounding box center [446, 218] width 12 height 7
click at [433, 218] on input "Fixed" at bounding box center [436, 219] width 6 height 6
radio input "true"
click at [421, 256] on img at bounding box center [416, 254] width 25 height 17
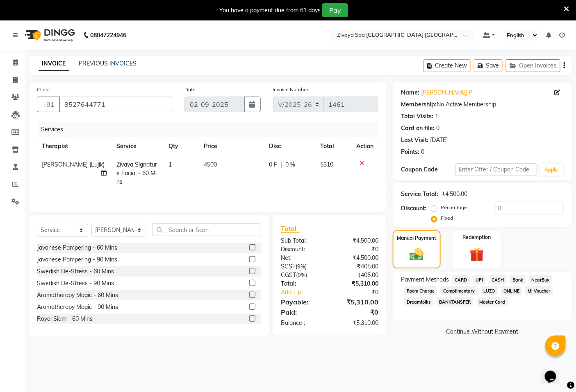
click at [461, 279] on span "CARD" at bounding box center [461, 279] width 18 height 9
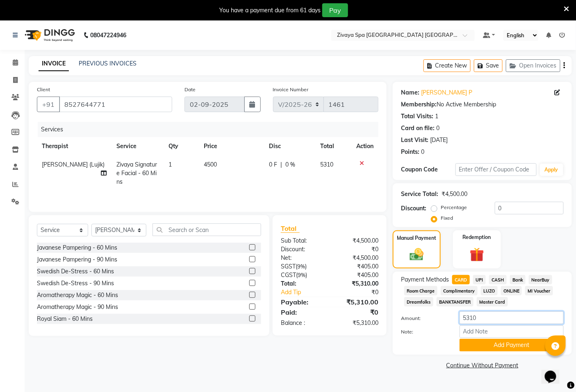
click at [480, 320] on input "5310" at bounding box center [511, 318] width 104 height 13
click at [474, 318] on input "5310" at bounding box center [511, 318] width 104 height 13
type input "3717"
click at [490, 343] on button "Add Payment" at bounding box center [511, 345] width 104 height 13
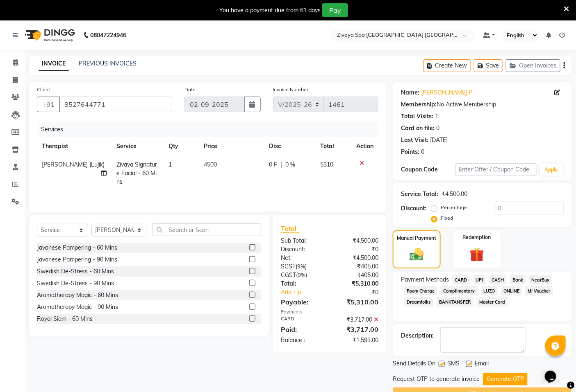
click at [357, 342] on div "₹1,593.00" at bounding box center [356, 340] width 55 height 9
copy div "₹1,593.00"
click at [496, 209] on input "0" at bounding box center [529, 208] width 69 height 13
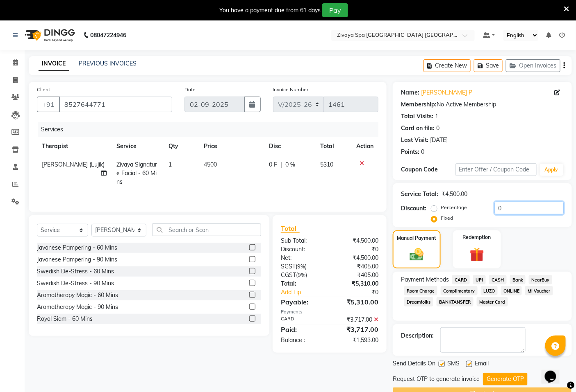
paste input "1593.00"
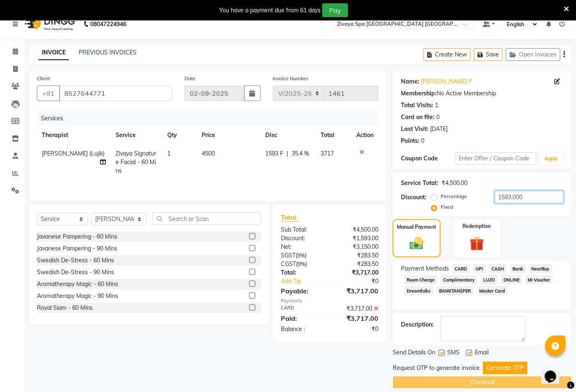
scroll to position [20, 0]
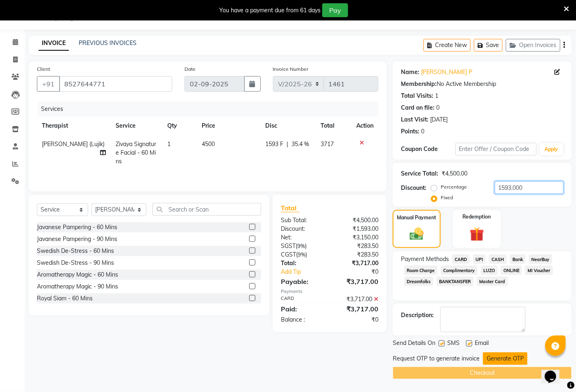
type input "1593.000"
click at [502, 357] on button "Generate OTP" at bounding box center [505, 359] width 45 height 13
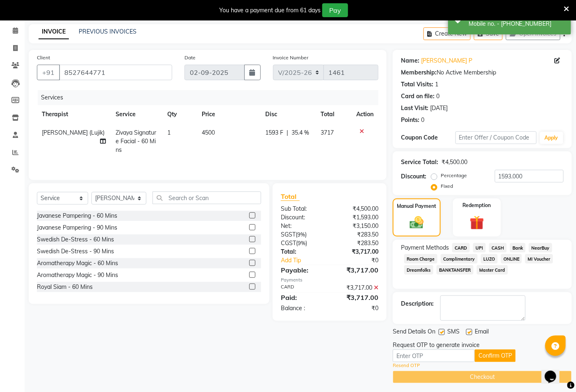
scroll to position [35, 0]
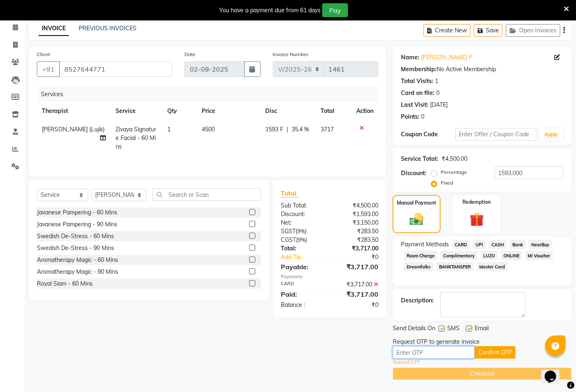
click at [406, 353] on input "text" at bounding box center [433, 353] width 82 height 13
click at [404, 363] on link "Resend OTP" at bounding box center [405, 362] width 27 height 7
click at [401, 351] on input "text" at bounding box center [433, 353] width 82 height 13
type input "1"
type input "4766"
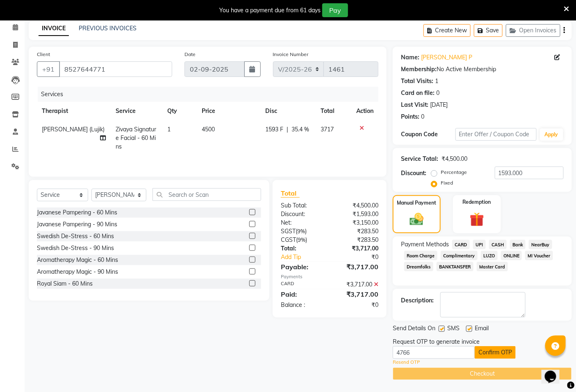
click at [484, 351] on button "Confirm OTP" at bounding box center [494, 353] width 41 height 13
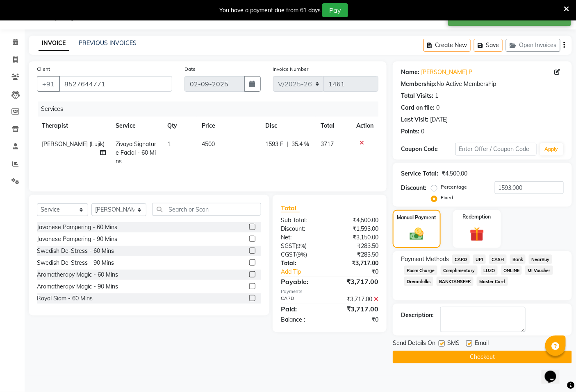
click at [481, 359] on button "Checkout" at bounding box center [481, 357] width 179 height 13
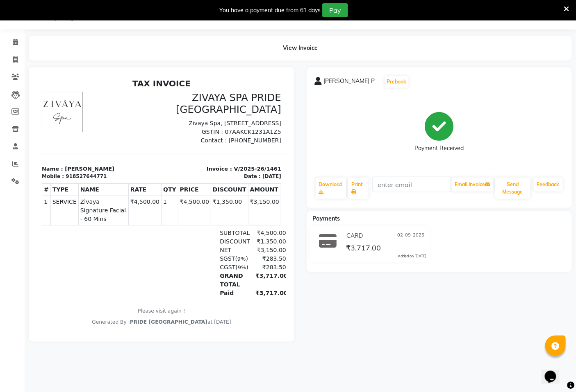
click at [566, 11] on icon at bounding box center [566, 8] width 5 height 7
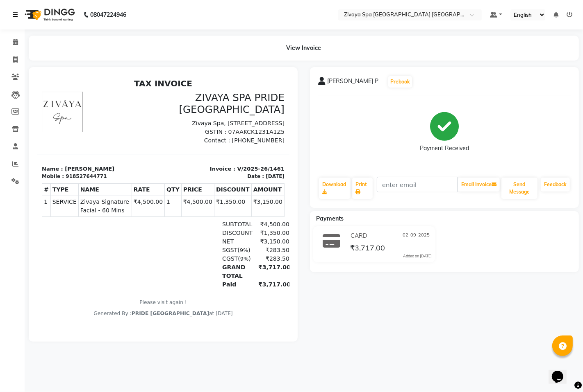
click at [14, 15] on icon at bounding box center [15, 15] width 5 height 6
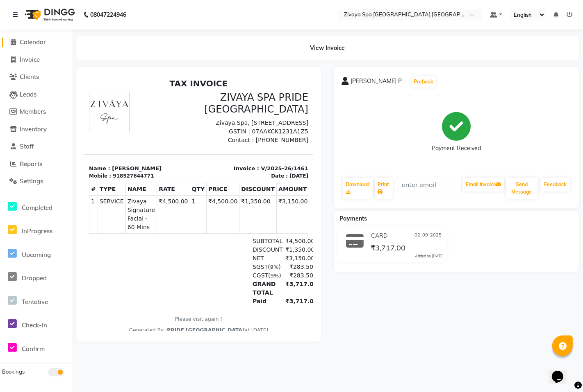
click at [17, 42] on span at bounding box center [13, 42] width 12 height 9
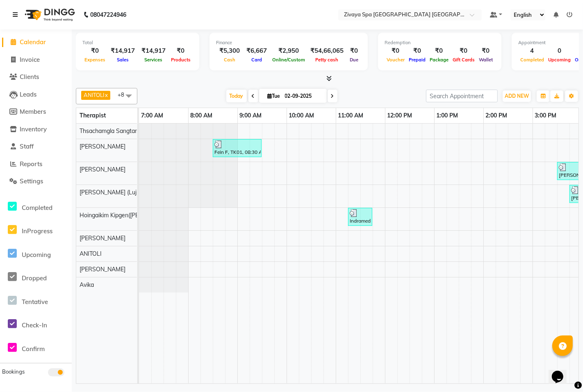
click at [13, 13] on icon at bounding box center [15, 15] width 5 height 6
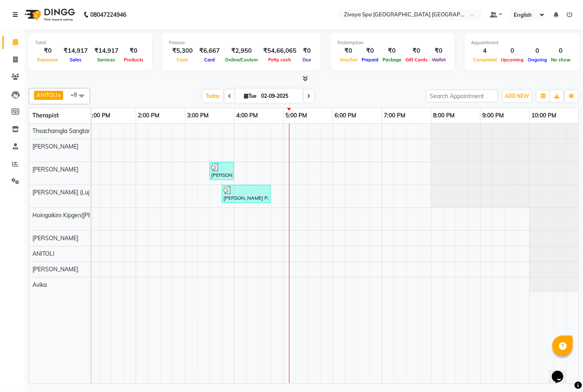
scroll to position [0, 281]
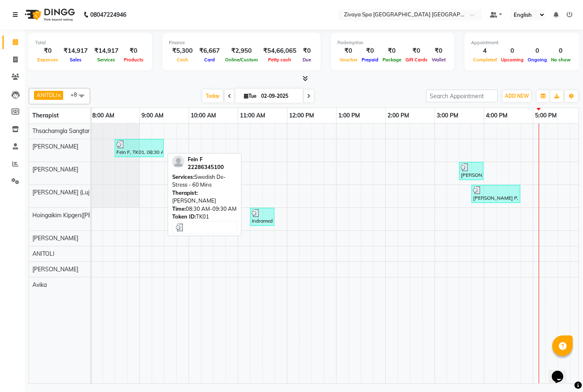
click at [143, 152] on div "Fein F, TK01, 08:30 AM-09:30 AM, Swedish De-Stress - 60 Mins" at bounding box center [139, 149] width 47 height 16
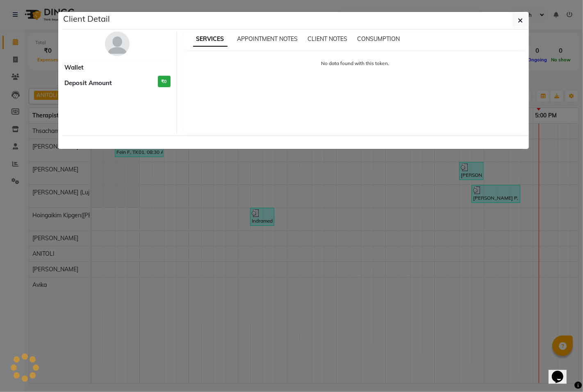
select select "3"
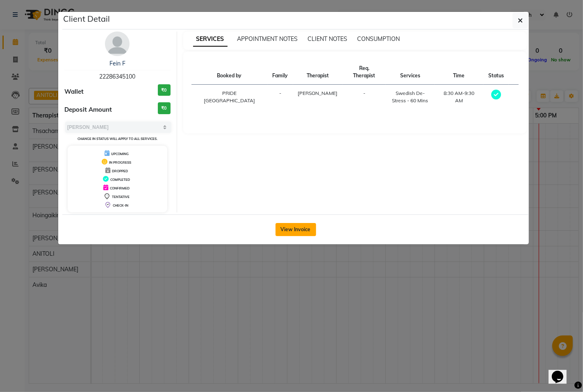
click at [306, 230] on button "View Invoice" at bounding box center [295, 229] width 41 height 13
